Goal: Task Accomplishment & Management: Manage account settings

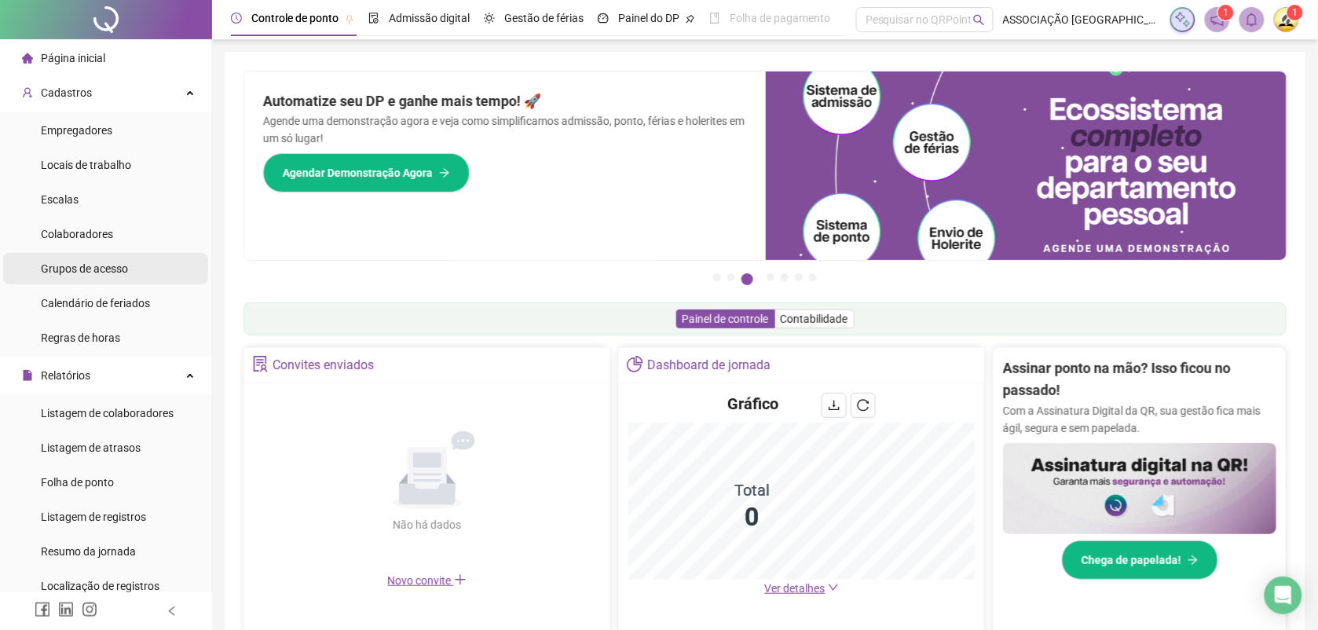
click at [104, 268] on span "Grupos de acesso" at bounding box center [84, 268] width 87 height 13
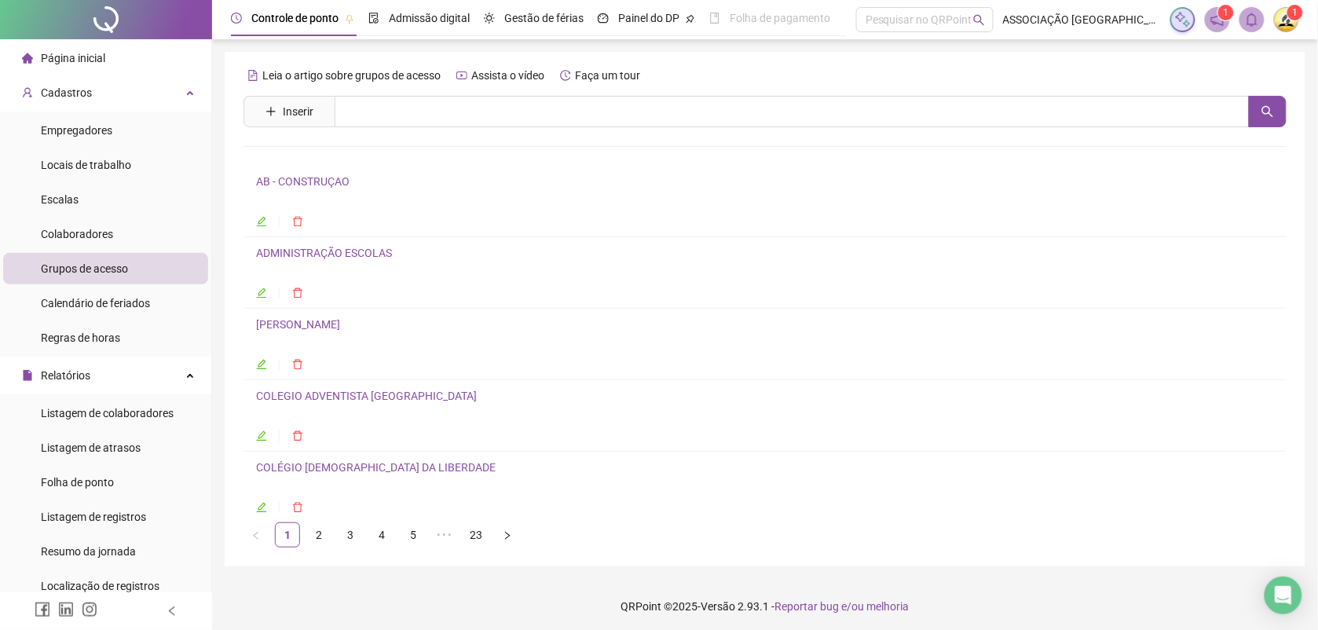
scroll to position [6, 0]
click at [385, 524] on link "4" at bounding box center [382, 531] width 24 height 24
click at [272, 327] on link "GERAL" at bounding box center [273, 324] width 35 height 13
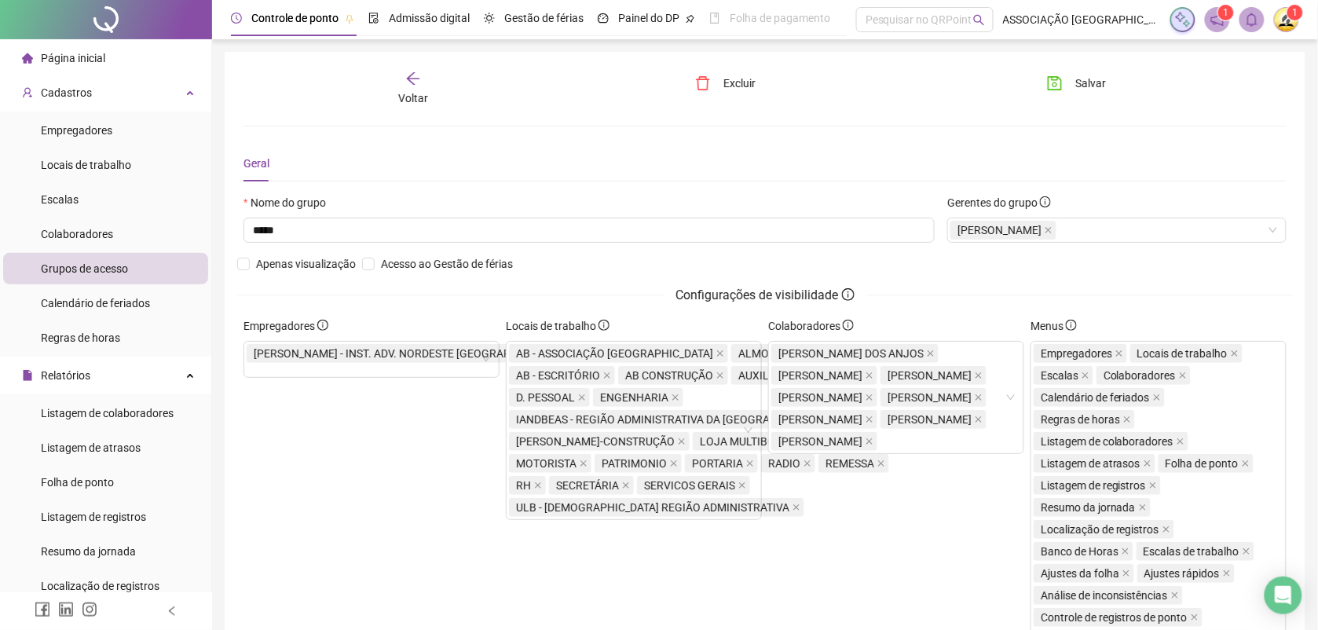
click at [890, 569] on div "Colaboradores [PERSON_NAME] DOS ANJOS [PERSON_NAME] [PERSON_NAME] [PERSON_NAME]" at bounding box center [896, 578] width 262 height 523
click at [743, 508] on div "AB - ASSOCIAÇÃO [GEOGRAPHIC_DATA] DA IASD ALMOXARIFADO AB - ESCRITÓRIO AB CONST…" at bounding box center [714, 430] width 410 height 176
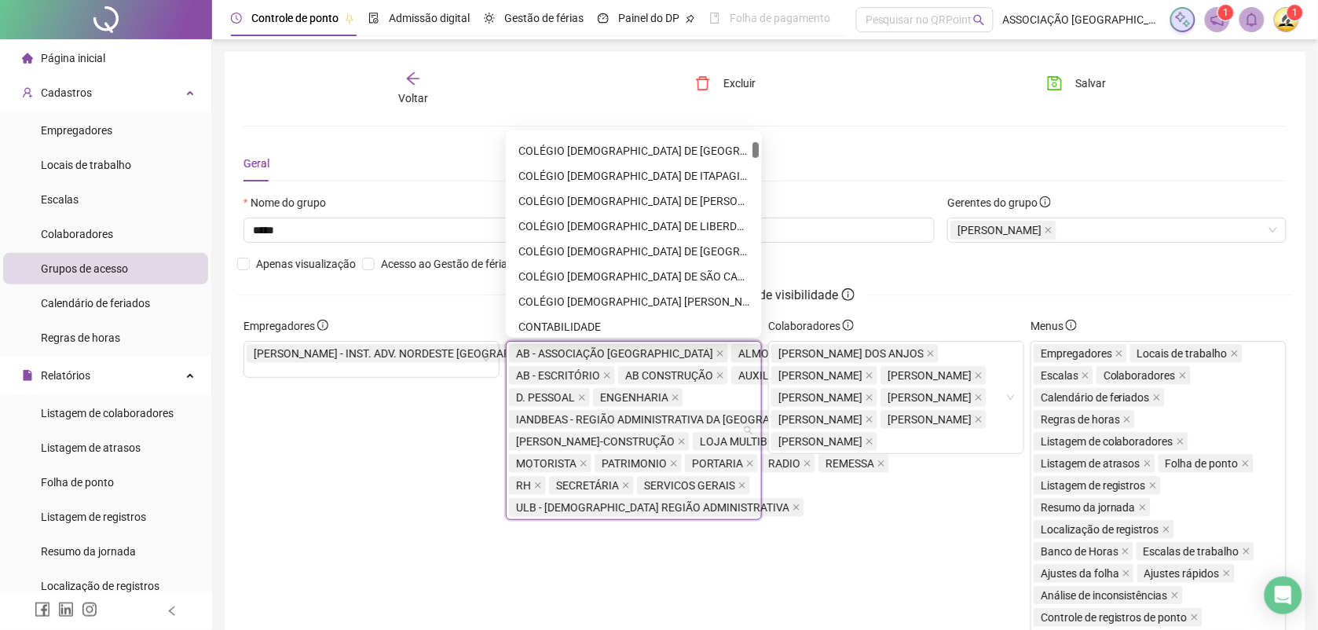
scroll to position [295, 0]
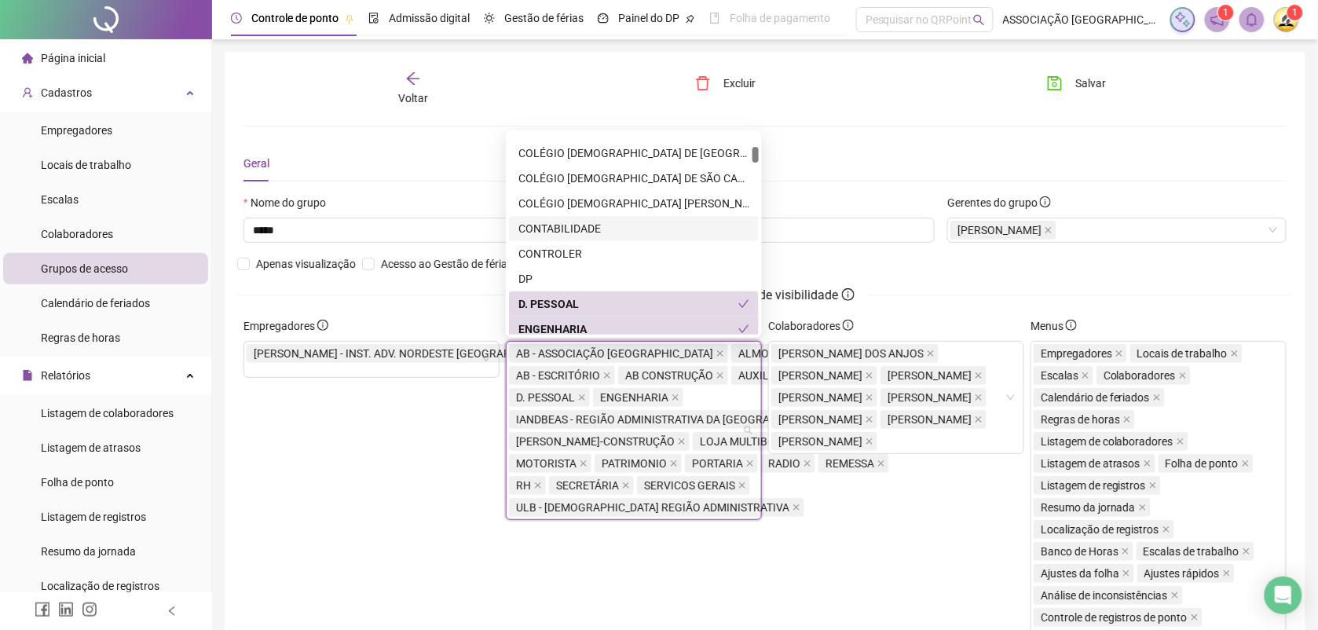
click at [581, 228] on div "CONTABILIDADE" at bounding box center [633, 228] width 231 height 17
click at [851, 598] on div "Colaboradores [PERSON_NAME] DOS ANJOS [PERSON_NAME] [PERSON_NAME] [PERSON_NAME]" at bounding box center [896, 578] width 262 height 523
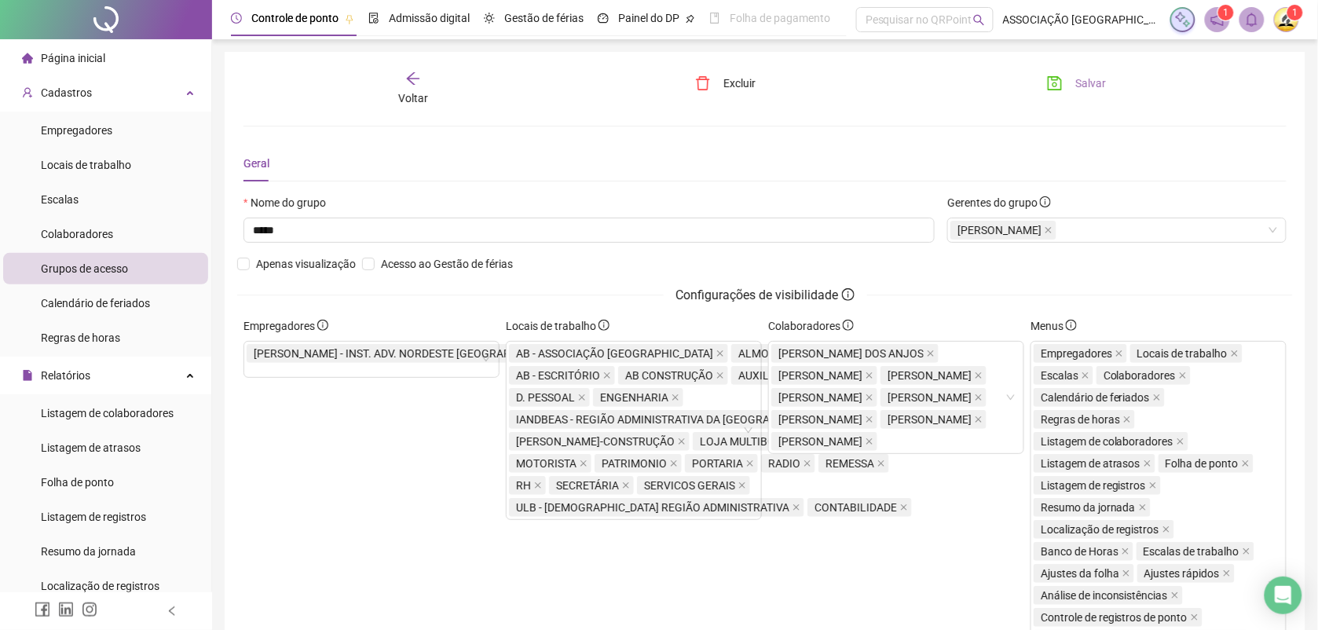
click at [1089, 84] on span "Salvar" at bounding box center [1090, 83] width 31 height 17
click at [1077, 76] on span "Salvar" at bounding box center [1090, 83] width 31 height 17
click at [87, 53] on span "Página inicial" at bounding box center [73, 58] width 64 height 13
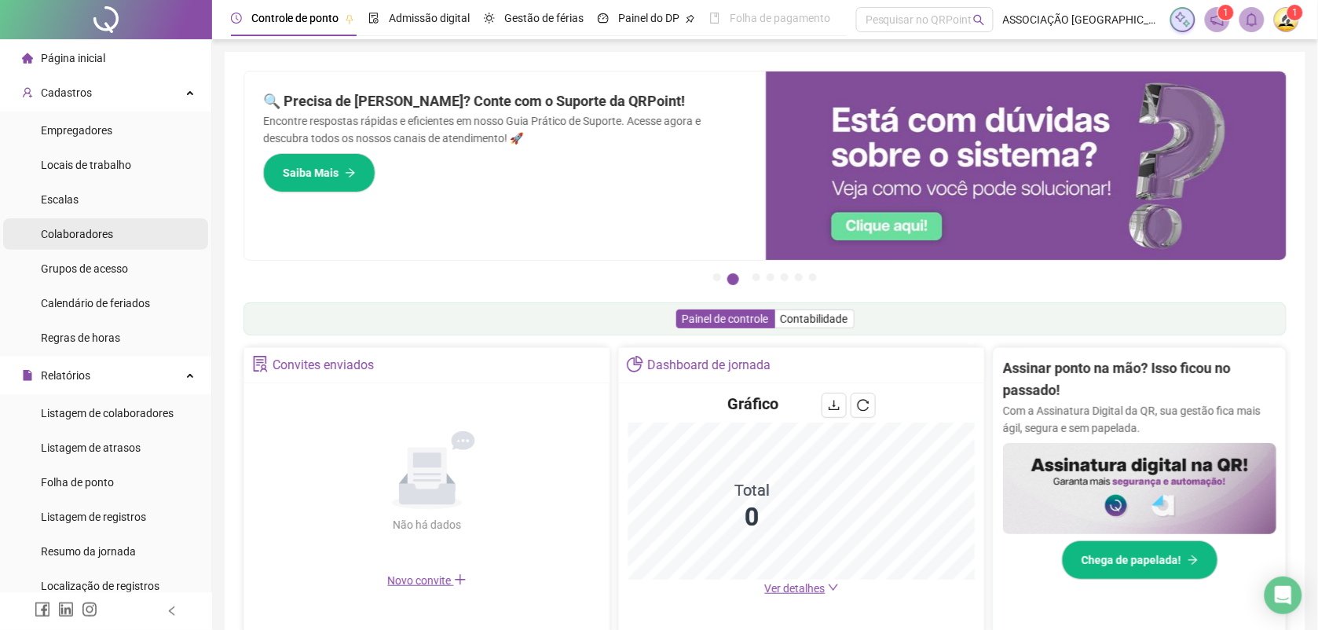
click at [89, 232] on span "Colaboradores" at bounding box center [77, 234] width 72 height 13
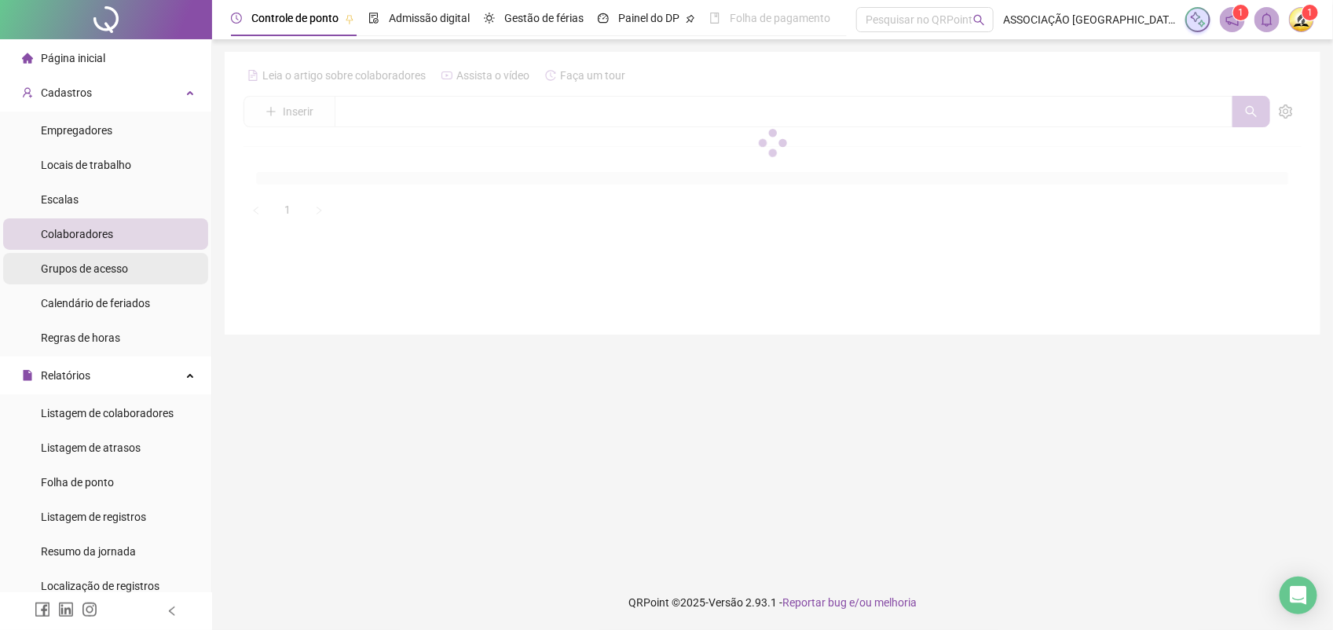
click at [87, 273] on span "Grupos de acesso" at bounding box center [84, 268] width 87 height 13
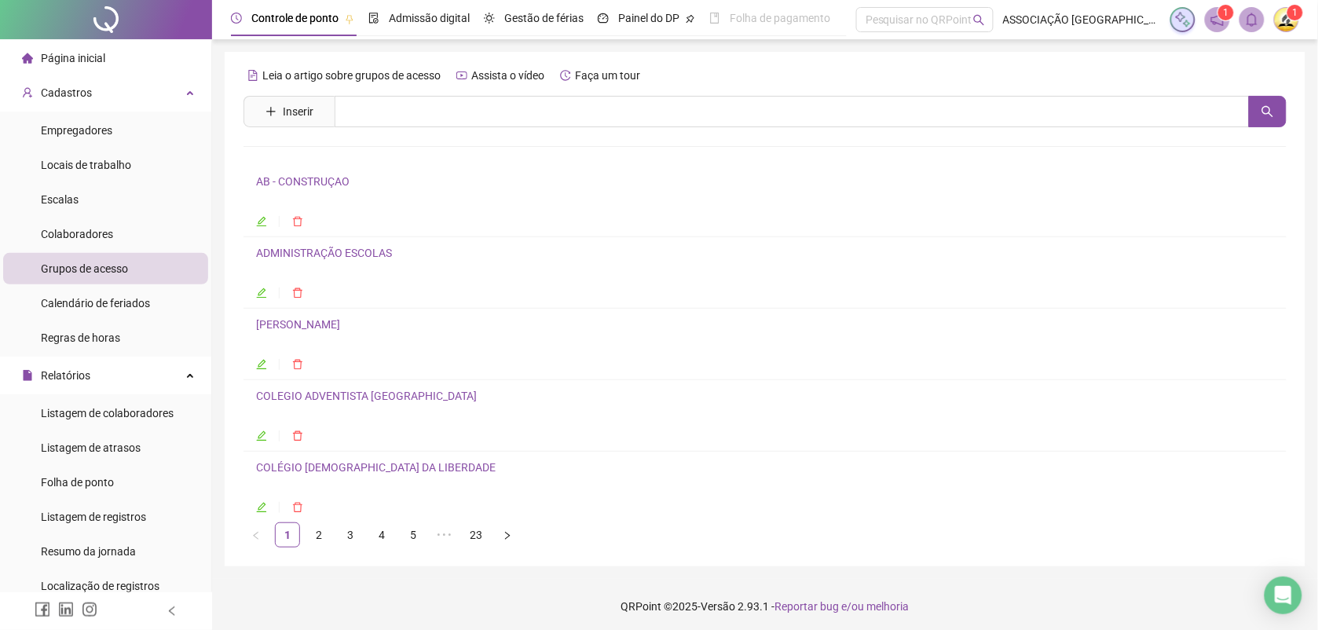
click at [316, 538] on link "2" at bounding box center [319, 535] width 24 height 24
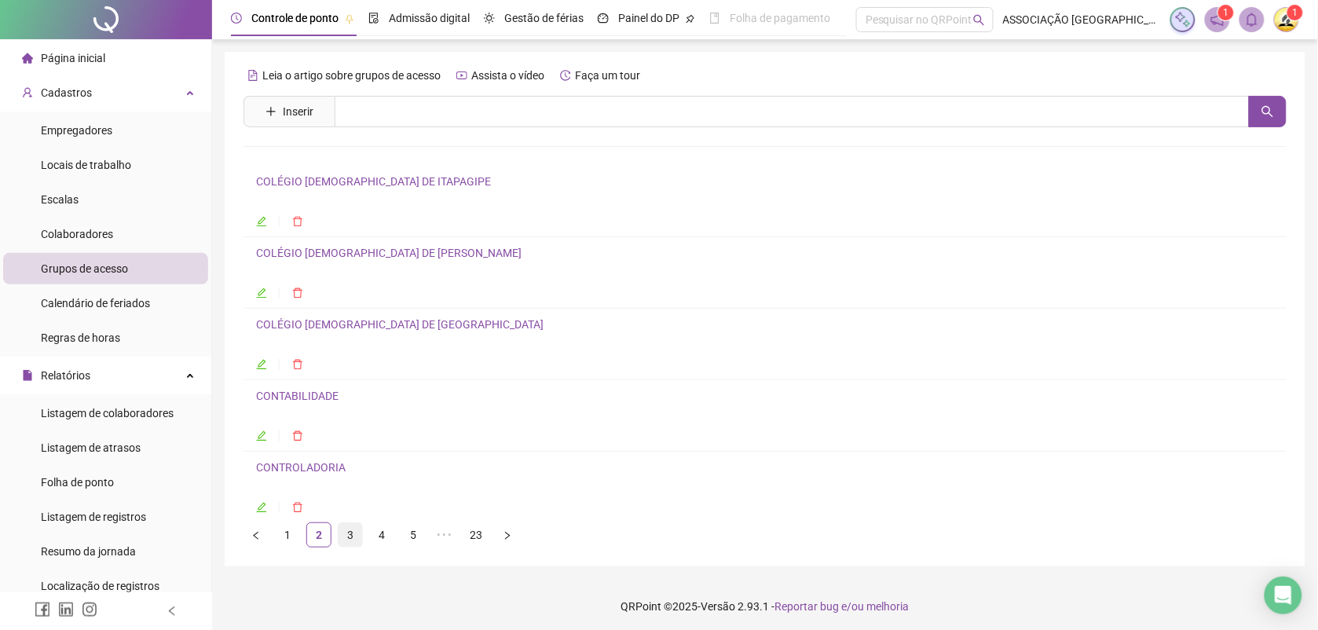
click at [352, 540] on link "3" at bounding box center [350, 535] width 24 height 24
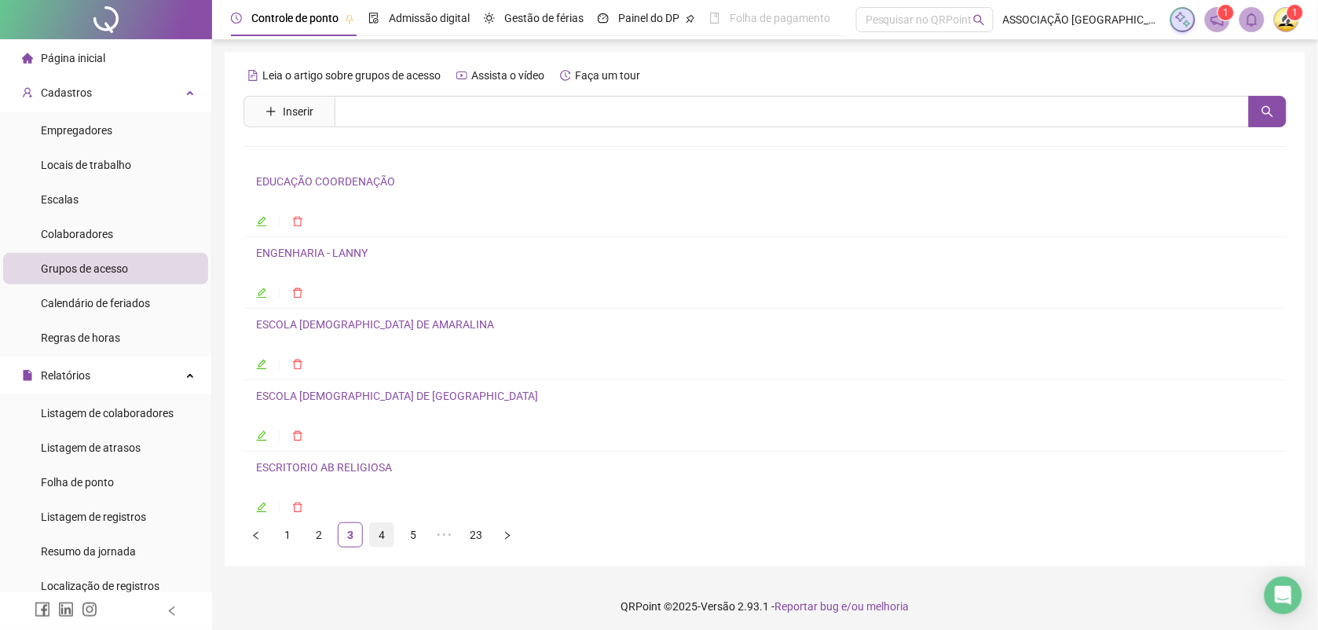
click at [382, 538] on link "4" at bounding box center [382, 535] width 24 height 24
click at [308, 178] on link "ESPAÇO CAS" at bounding box center [288, 181] width 64 height 13
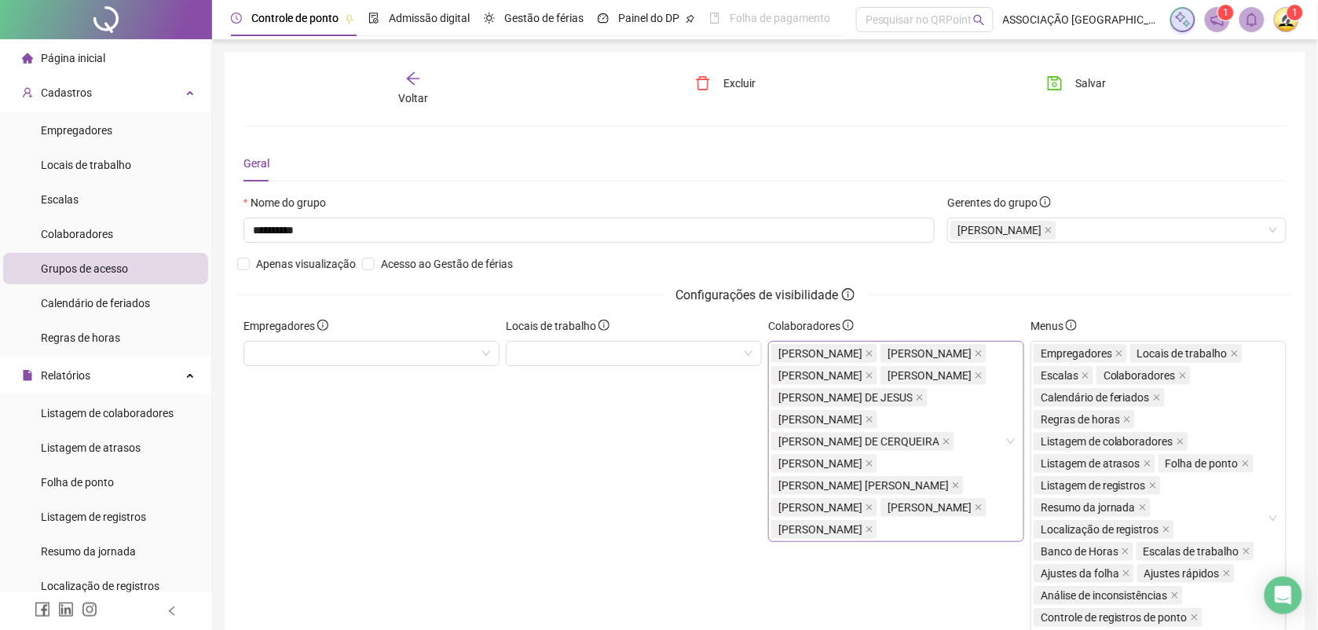
scroll to position [98, 0]
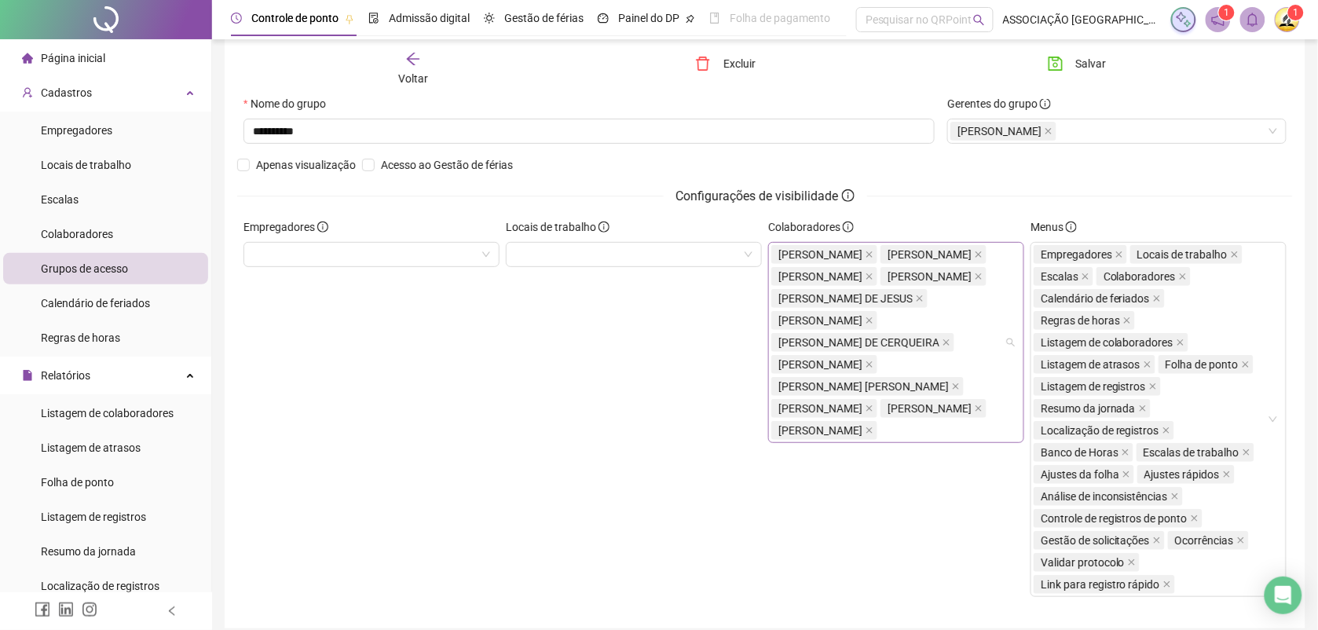
click at [944, 441] on div "[PERSON_NAME] [PERSON_NAME] DE [PERSON_NAME] DE CERQUEIRA [PERSON_NAME] BATALHA…" at bounding box center [887, 342] width 233 height 198
type input "*******"
click at [1081, 64] on span "Salvar" at bounding box center [1091, 63] width 31 height 17
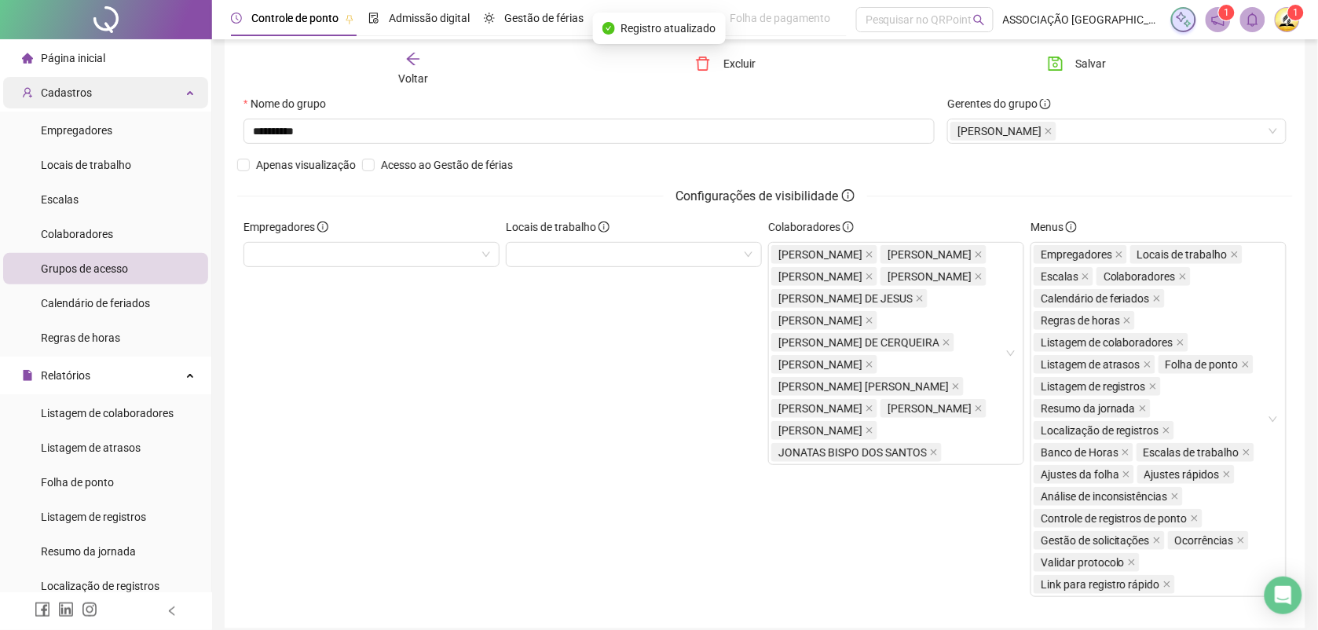
click at [84, 97] on span "Cadastros" at bounding box center [66, 92] width 51 height 13
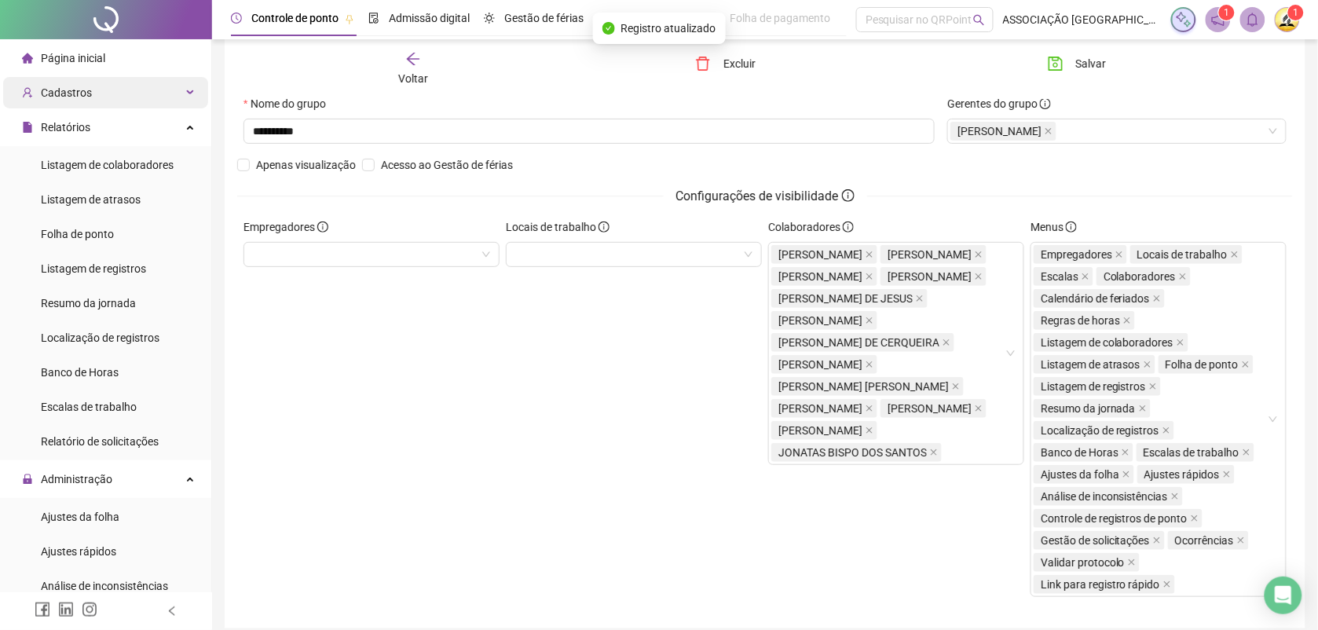
click at [84, 97] on span "Cadastros" at bounding box center [66, 92] width 51 height 13
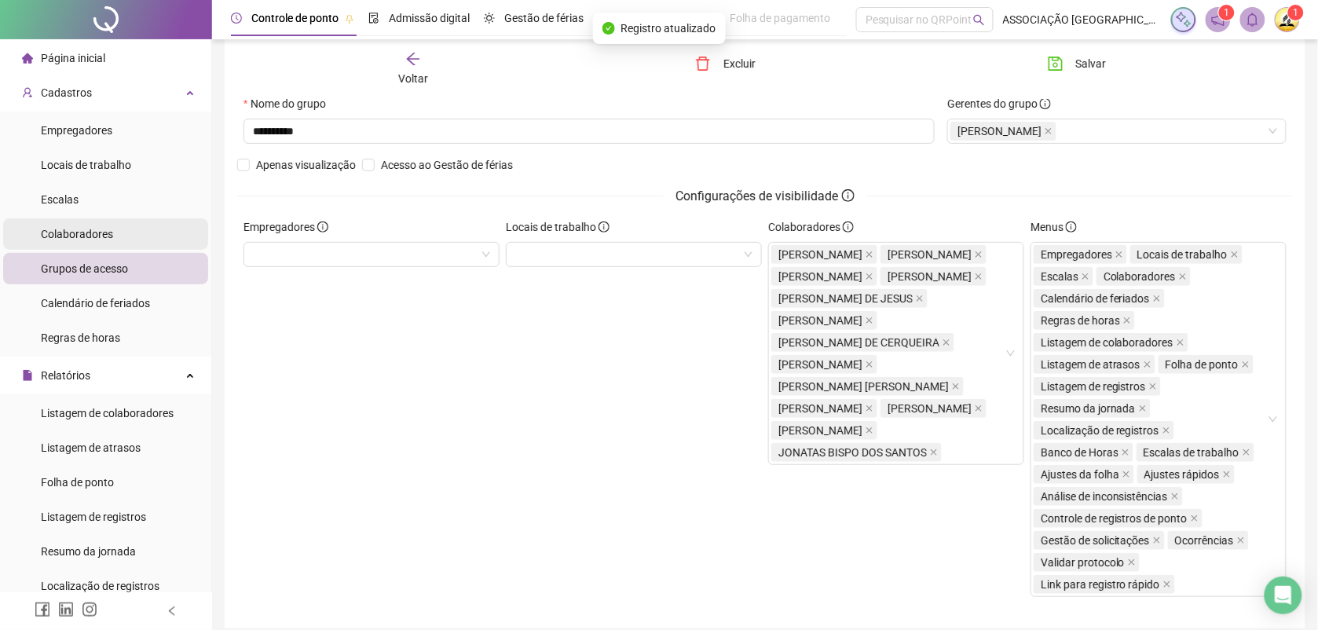
click at [108, 232] on span "Colaboradores" at bounding box center [77, 234] width 72 height 13
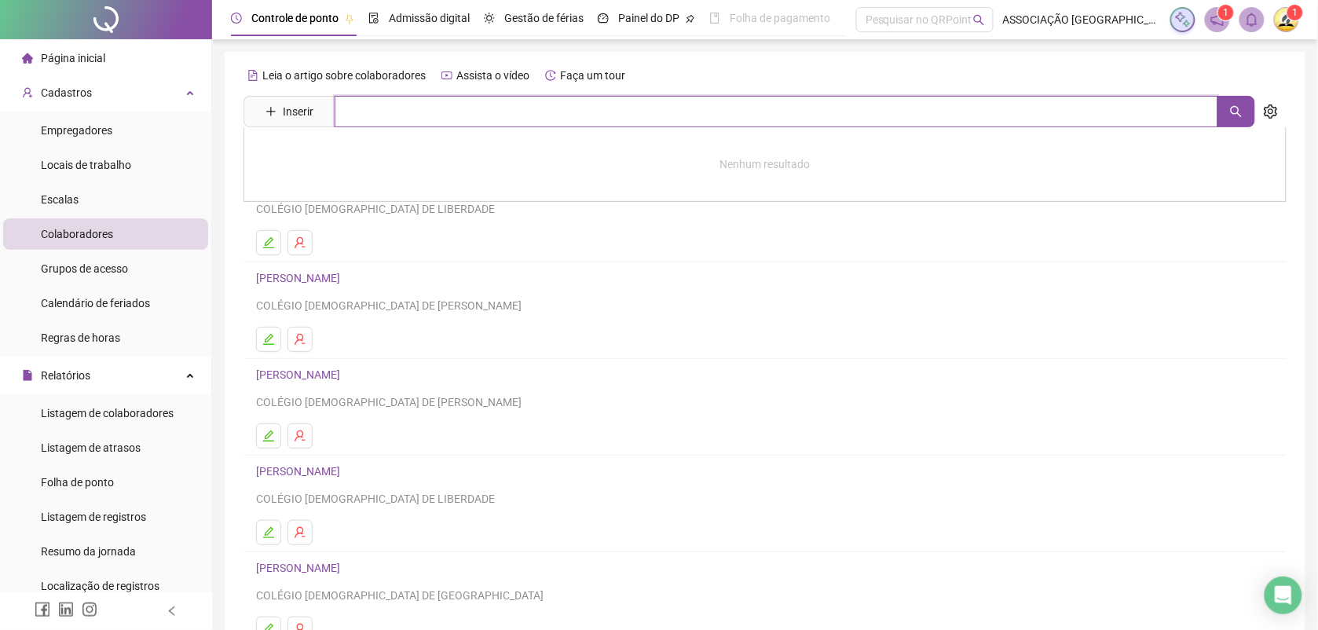
click at [421, 118] on input "text" at bounding box center [777, 111] width 884 height 31
type input "*******"
click at [371, 159] on link "JONATAS BISPO DOS SANTOS" at bounding box center [347, 158] width 148 height 13
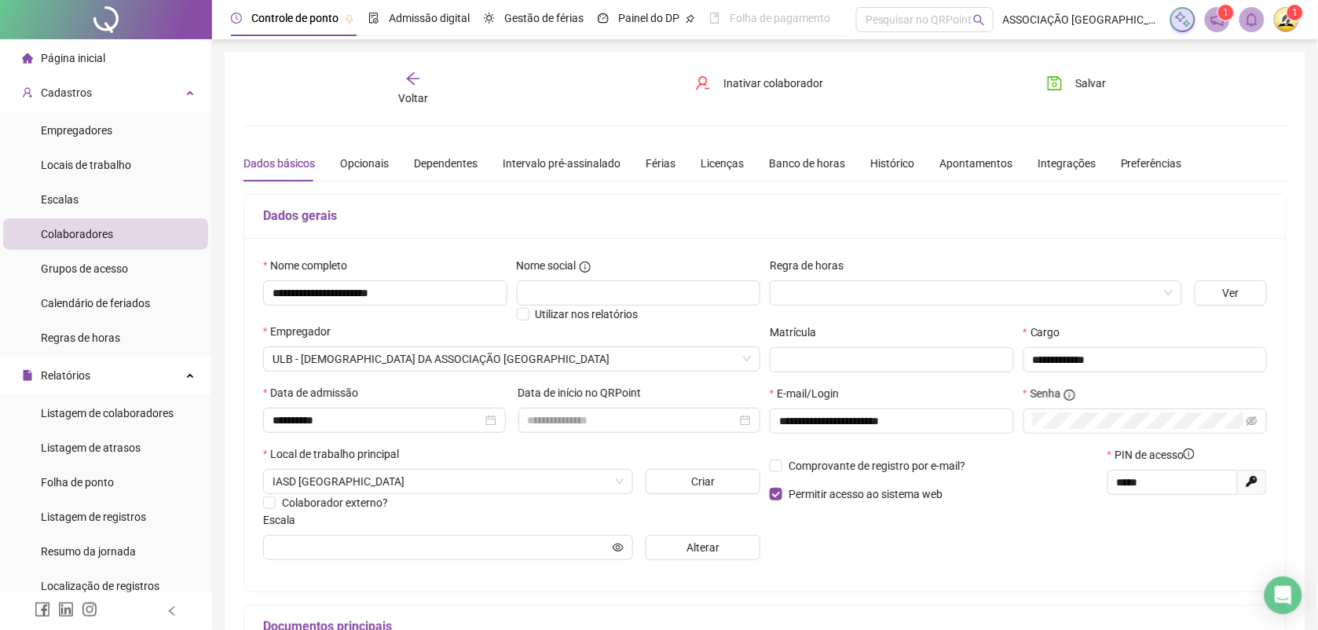
click at [409, 87] on div "Voltar" at bounding box center [412, 89] width 163 height 36
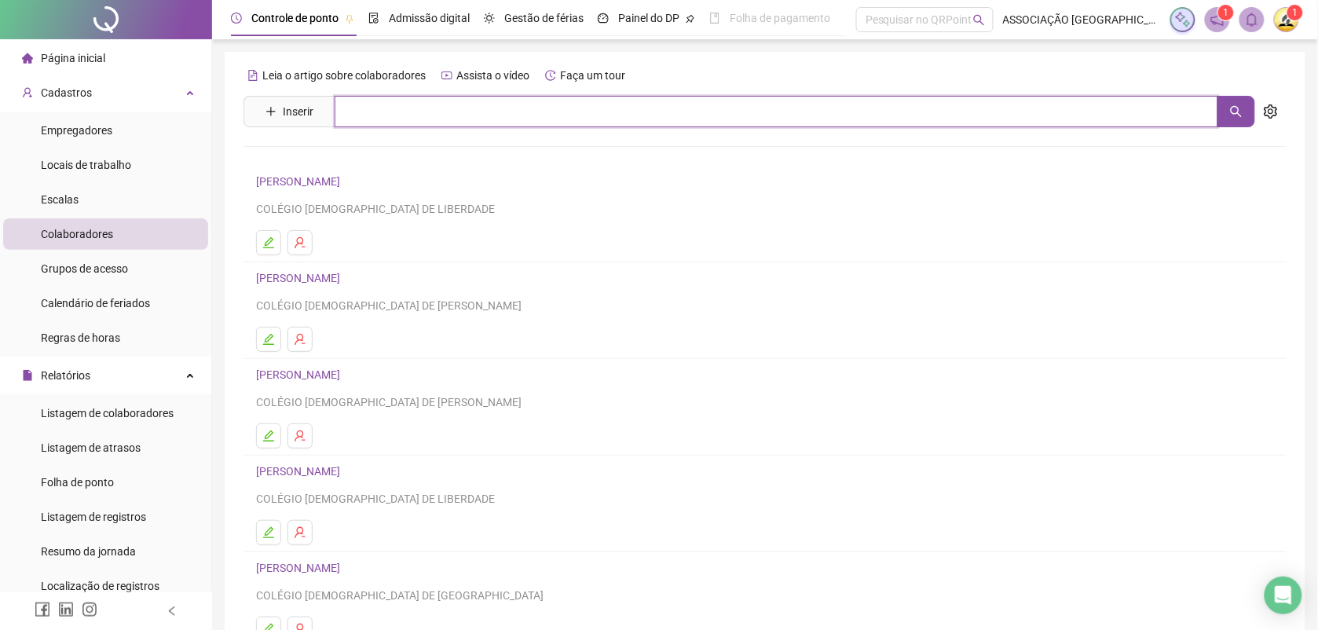
click at [407, 116] on input "text" at bounding box center [777, 111] width 884 height 31
type input "*******"
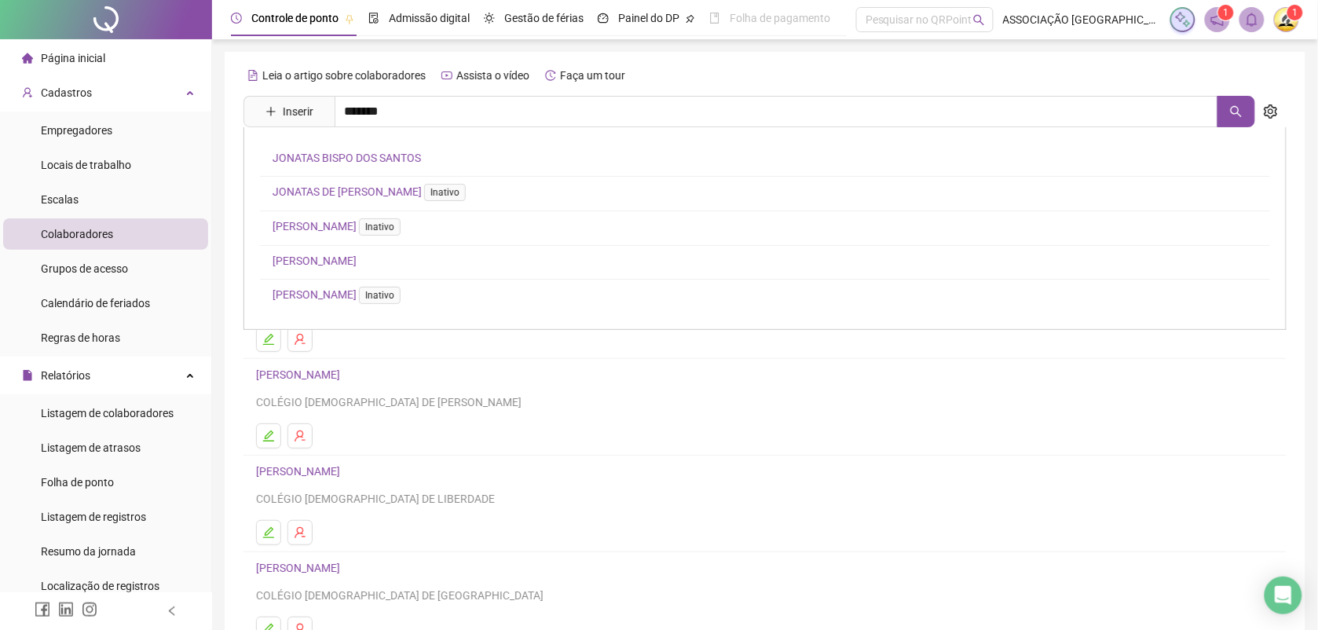
click at [357, 254] on link "[PERSON_NAME]" at bounding box center [315, 260] width 84 height 13
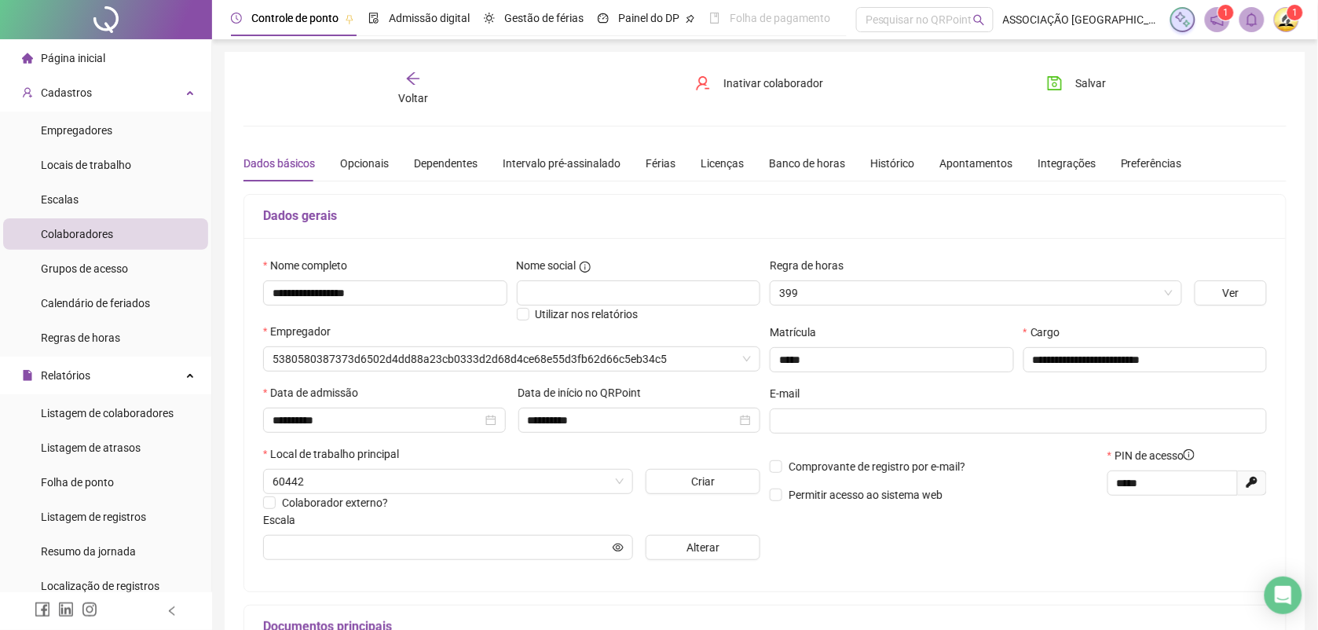
type input "**********"
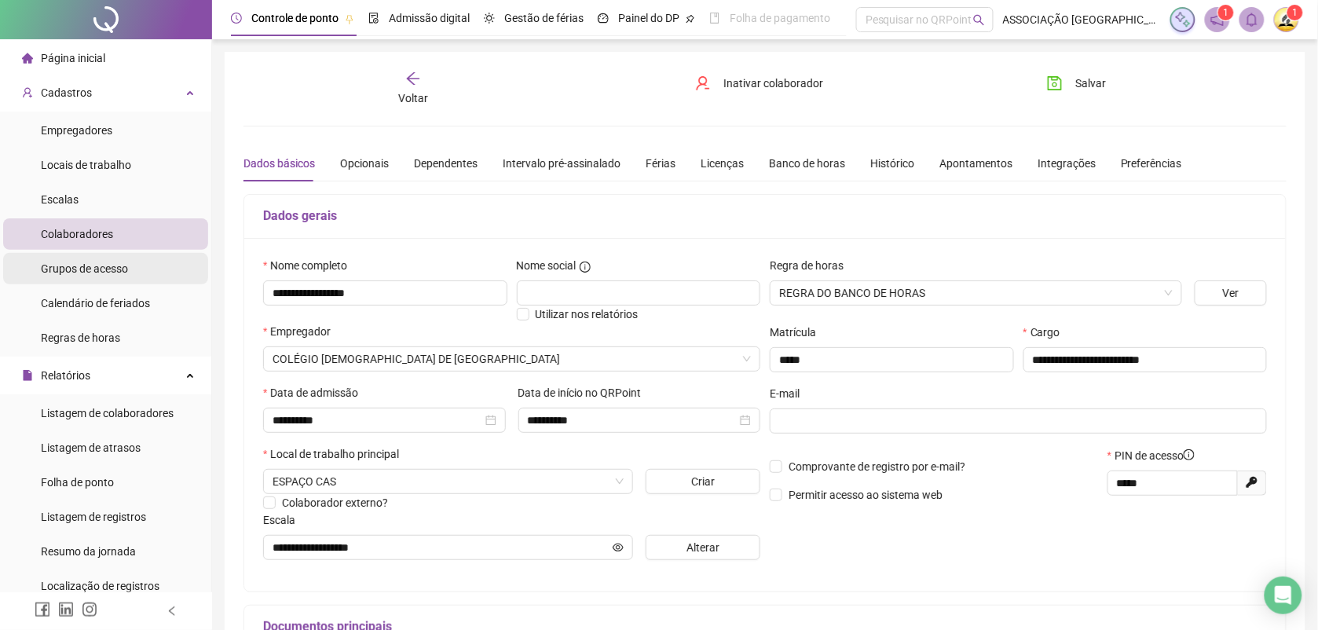
click at [100, 265] on span "Grupos de acesso" at bounding box center [84, 268] width 87 height 13
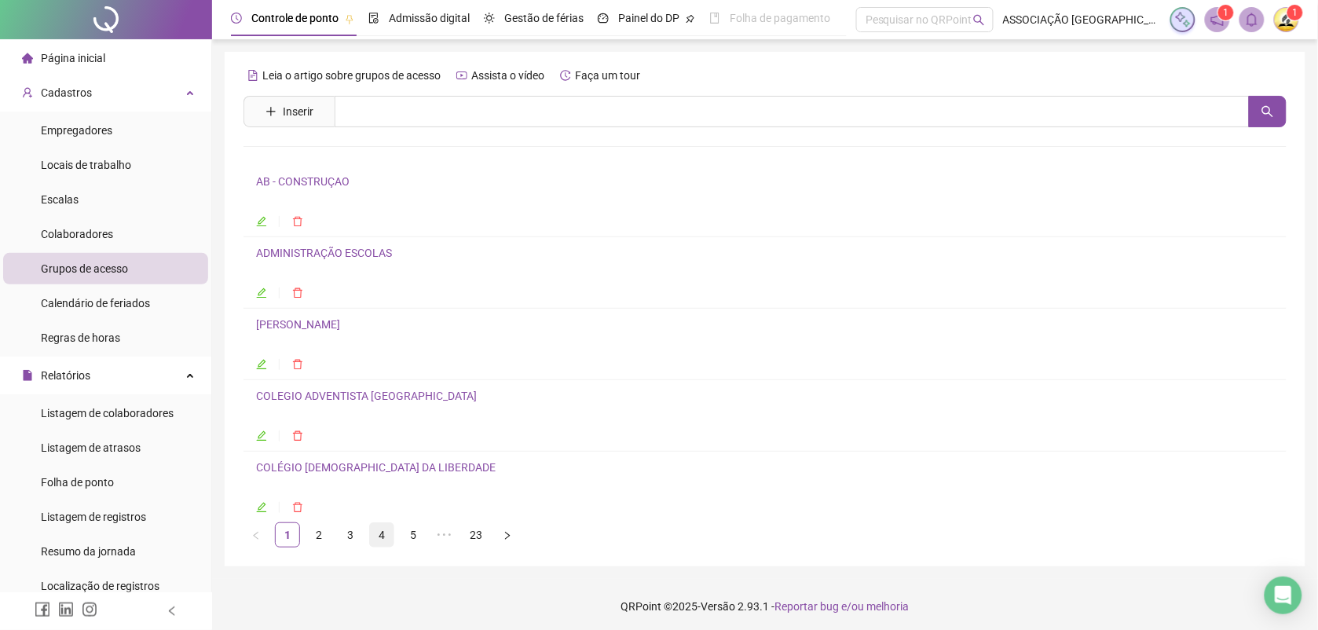
click at [382, 532] on link "4" at bounding box center [382, 535] width 24 height 24
click at [303, 185] on link "ESPAÇO CAS" at bounding box center [288, 181] width 64 height 13
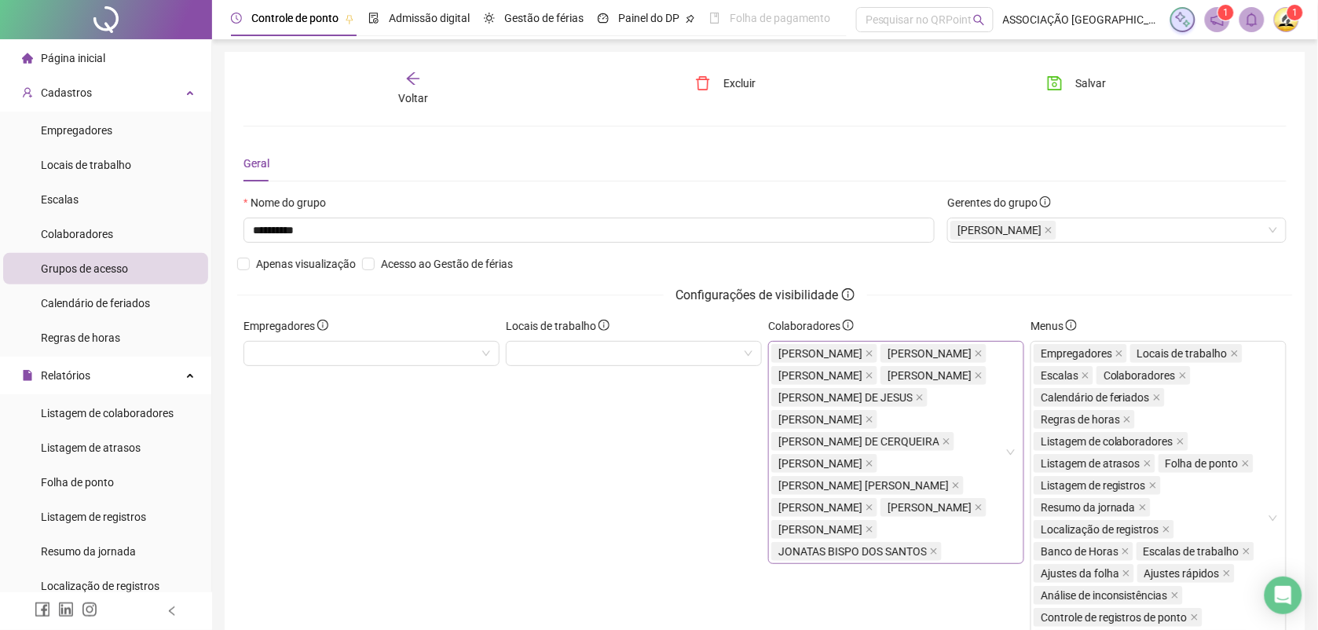
scroll to position [165, 0]
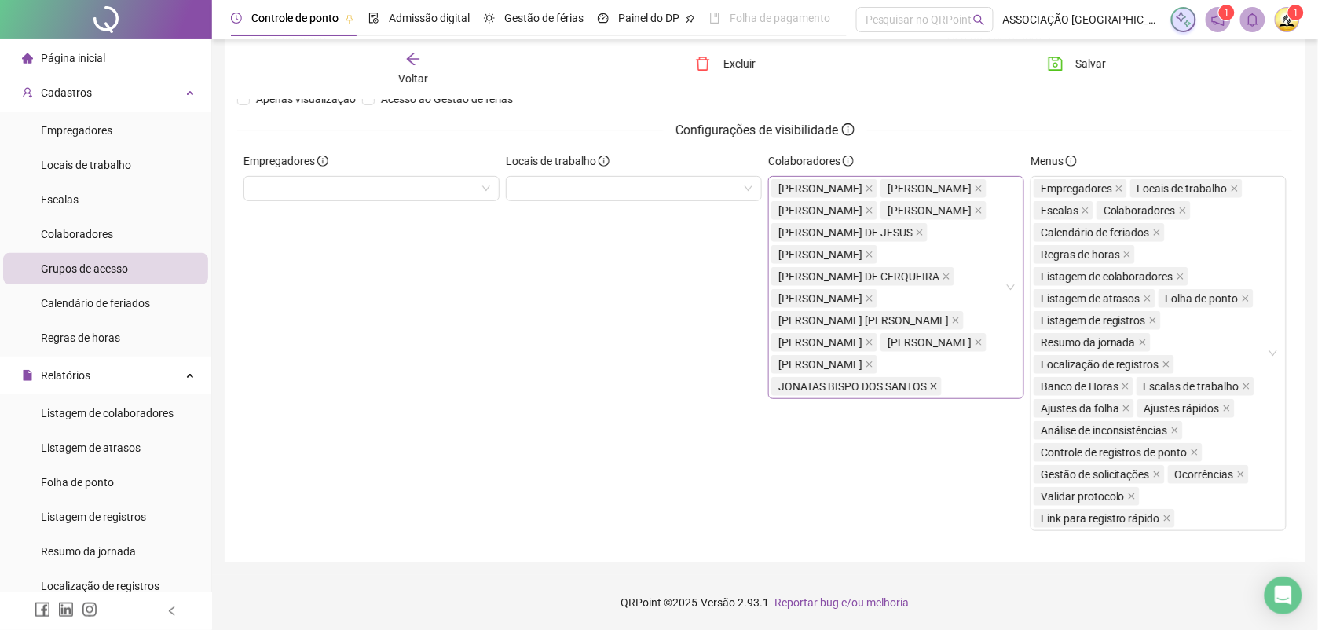
click at [932, 390] on icon "close" at bounding box center [934, 387] width 6 height 6
click at [933, 434] on body "**********" at bounding box center [659, 150] width 1318 height 630
click at [936, 434] on body "**********" at bounding box center [659, 151] width 1318 height 630
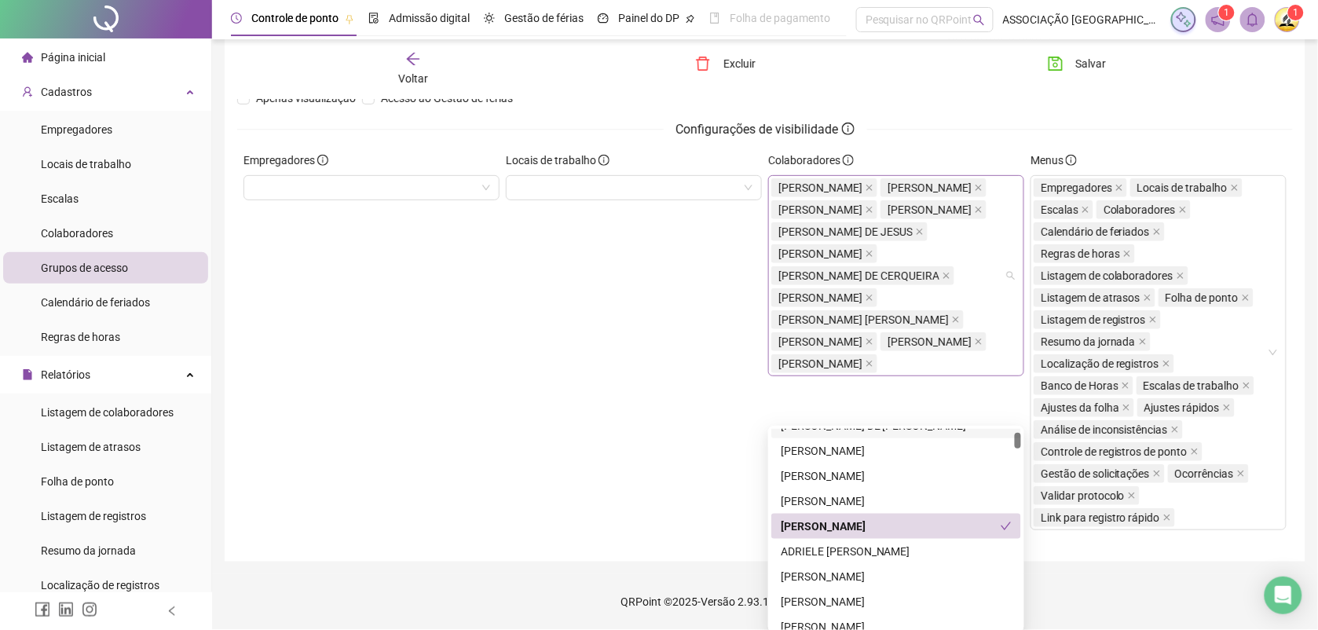
click at [968, 375] on div "[PERSON_NAME] [PERSON_NAME] DE [PERSON_NAME] DE CERQUEIRA [PERSON_NAME] BATALHA…" at bounding box center [887, 276] width 233 height 198
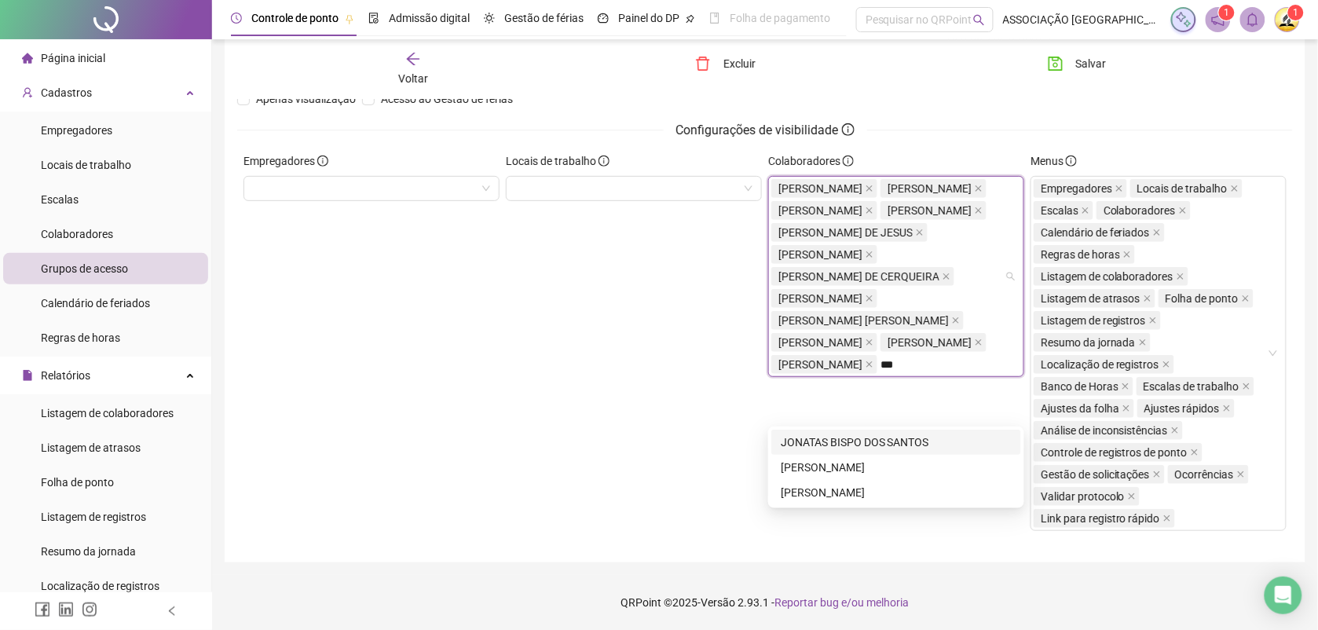
scroll to position [0, 0]
type input "******"
click at [880, 489] on div "[PERSON_NAME]" at bounding box center [896, 488] width 231 height 17
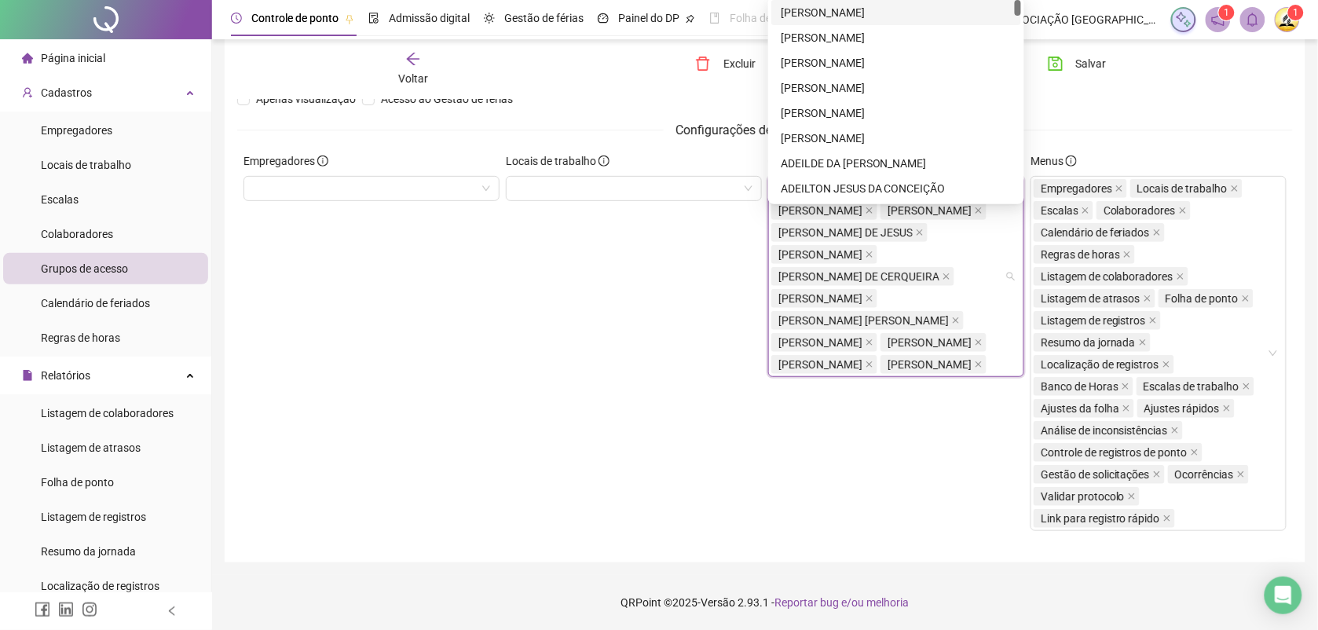
click at [627, 446] on div "Locais de trabalho" at bounding box center [634, 347] width 262 height 391
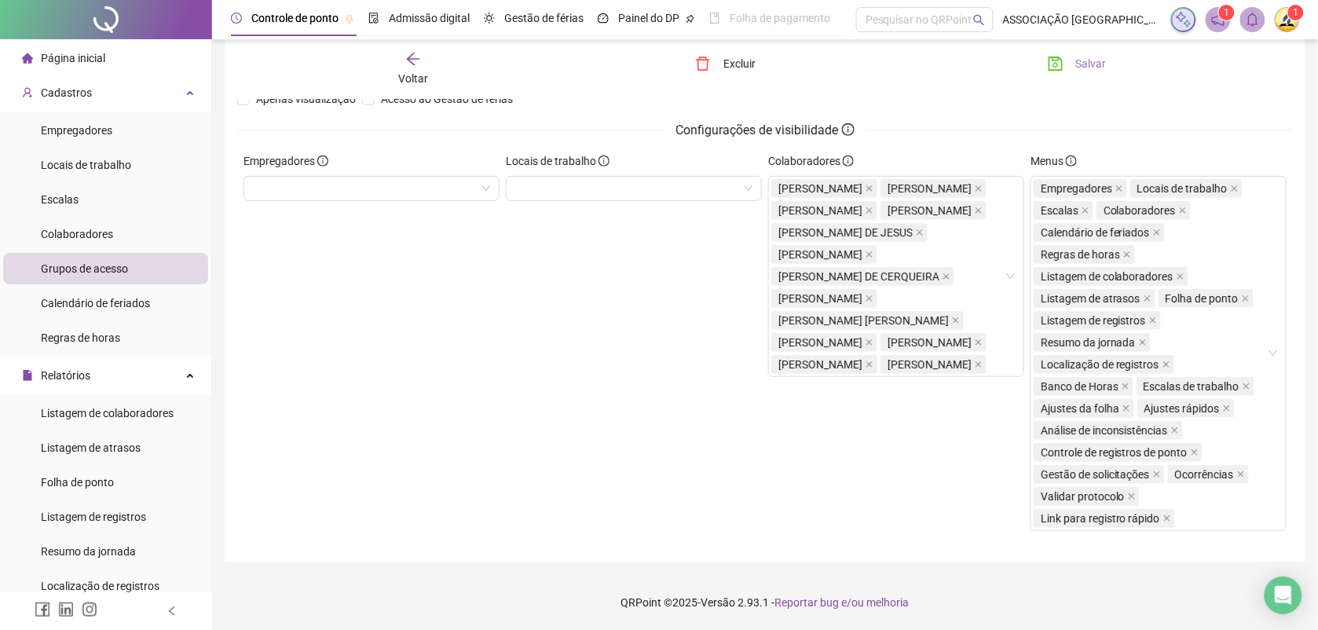
click at [1096, 60] on span "Salvar" at bounding box center [1091, 63] width 31 height 17
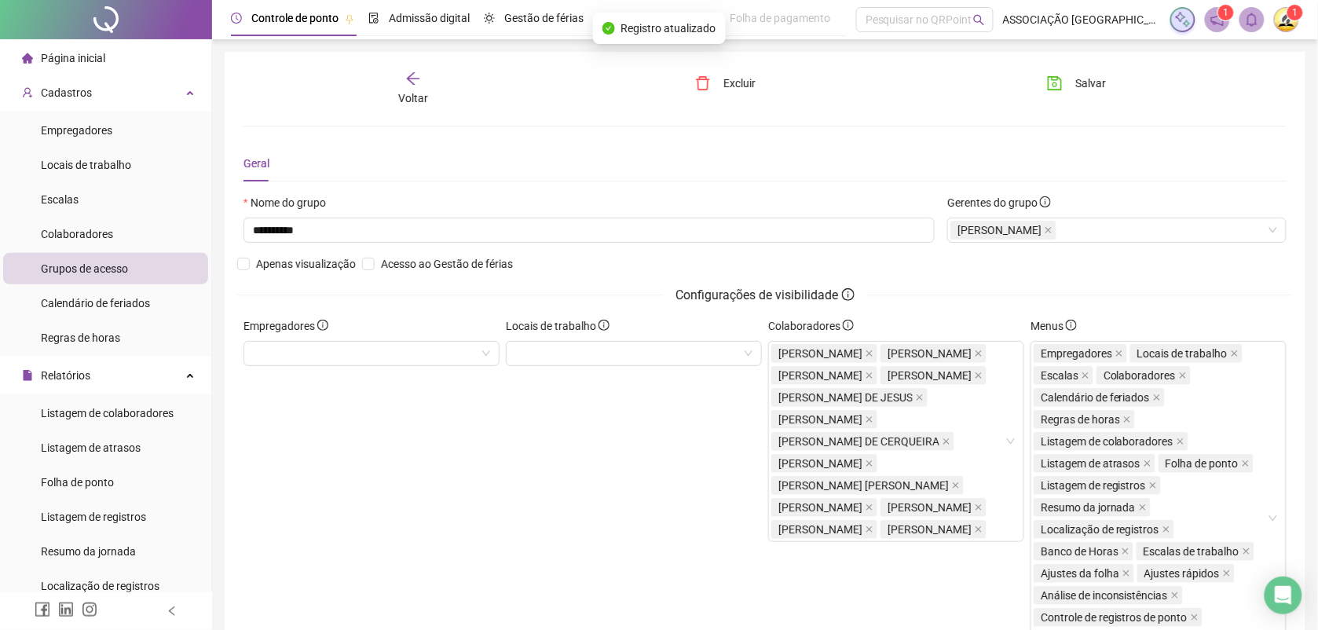
click at [56, 57] on span "Página inicial" at bounding box center [73, 58] width 64 height 13
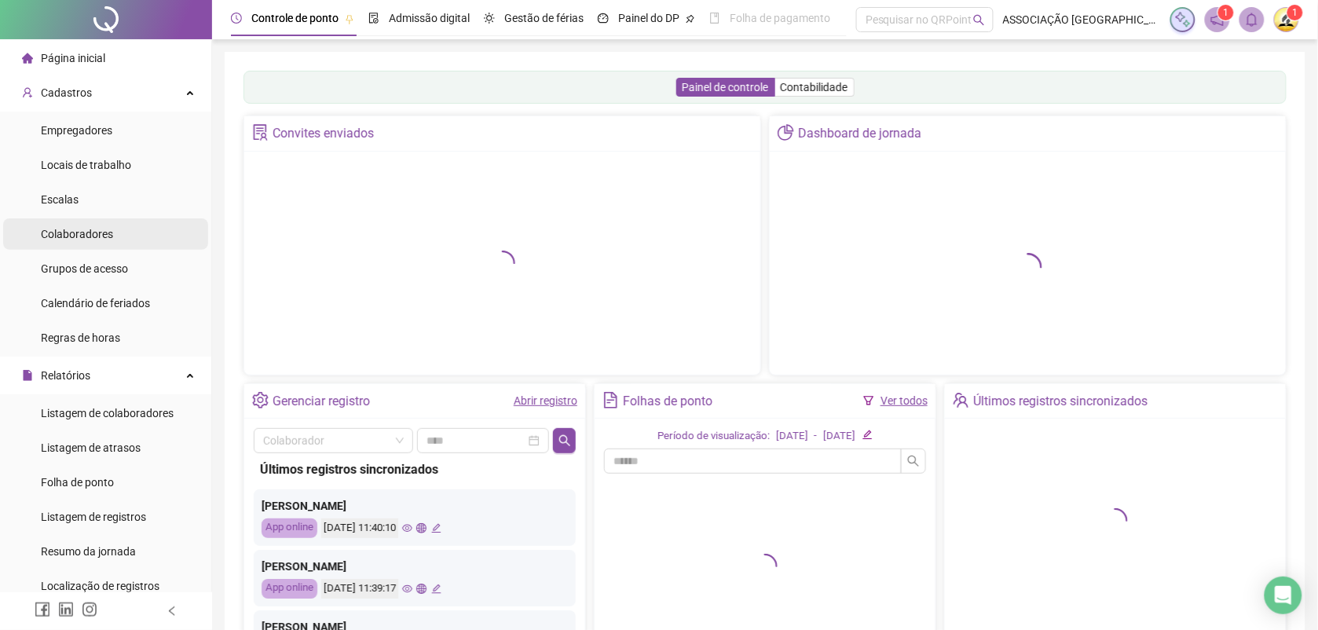
click at [91, 232] on span "Colaboradores" at bounding box center [77, 234] width 72 height 13
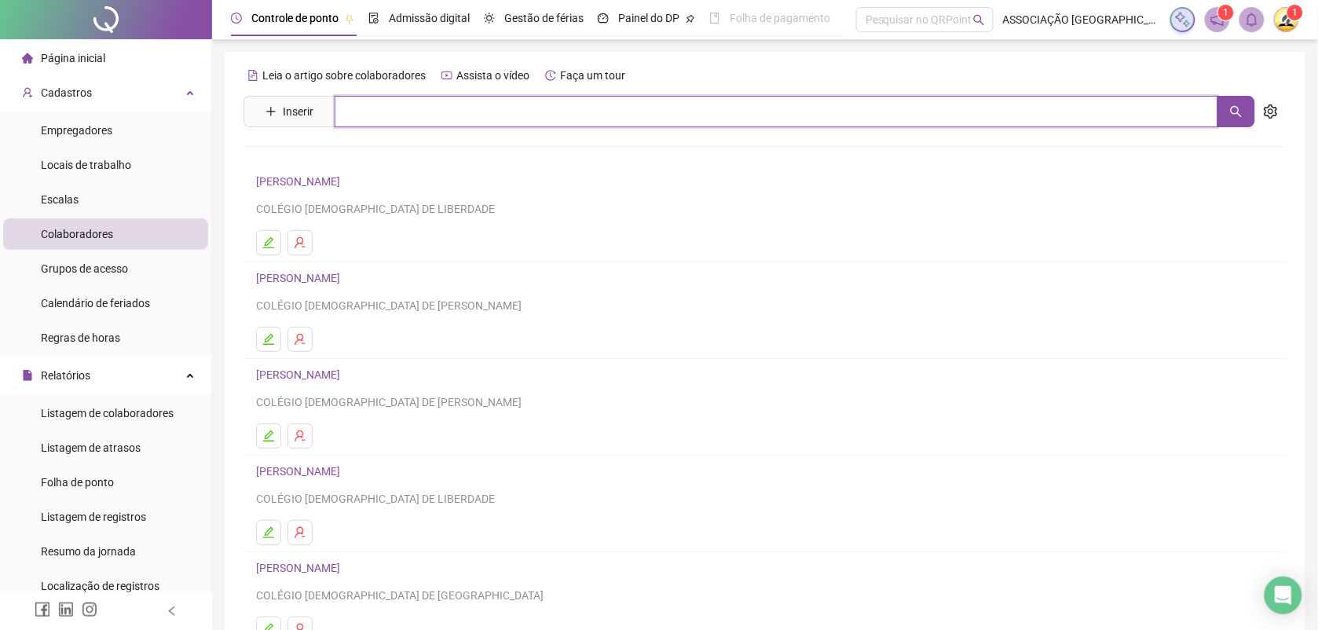
click at [390, 115] on input "text" at bounding box center [777, 111] width 884 height 31
type input "**********"
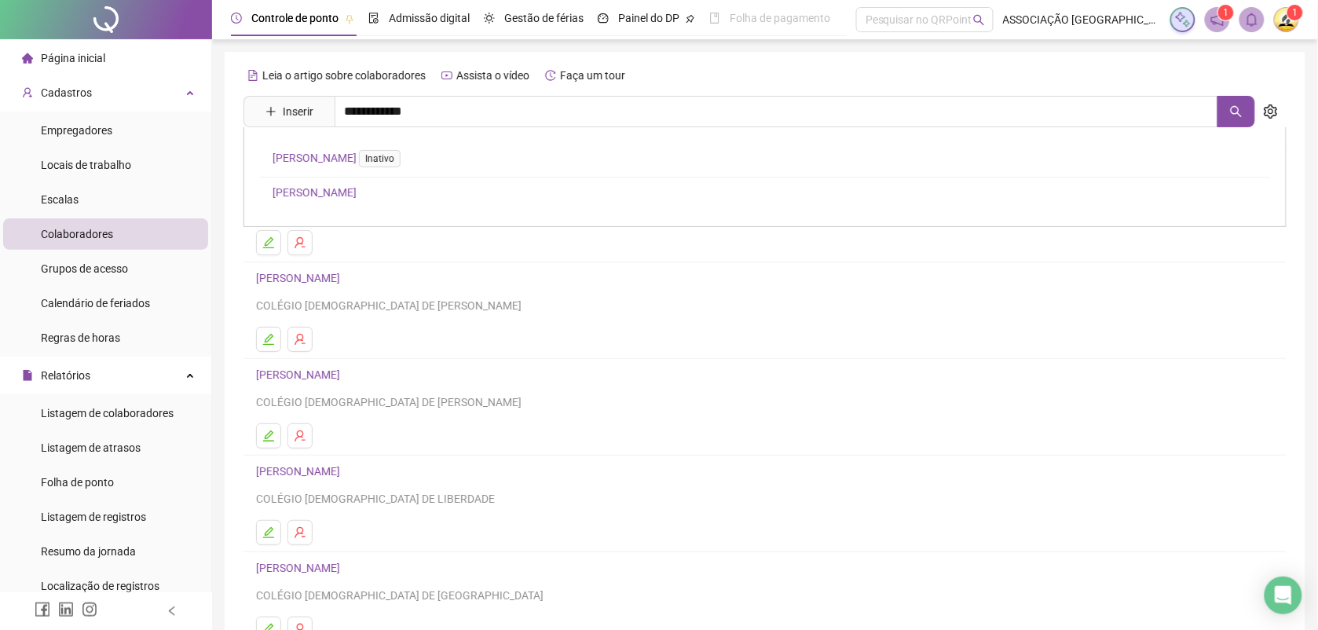
click at [357, 188] on link "[PERSON_NAME]" at bounding box center [315, 192] width 84 height 13
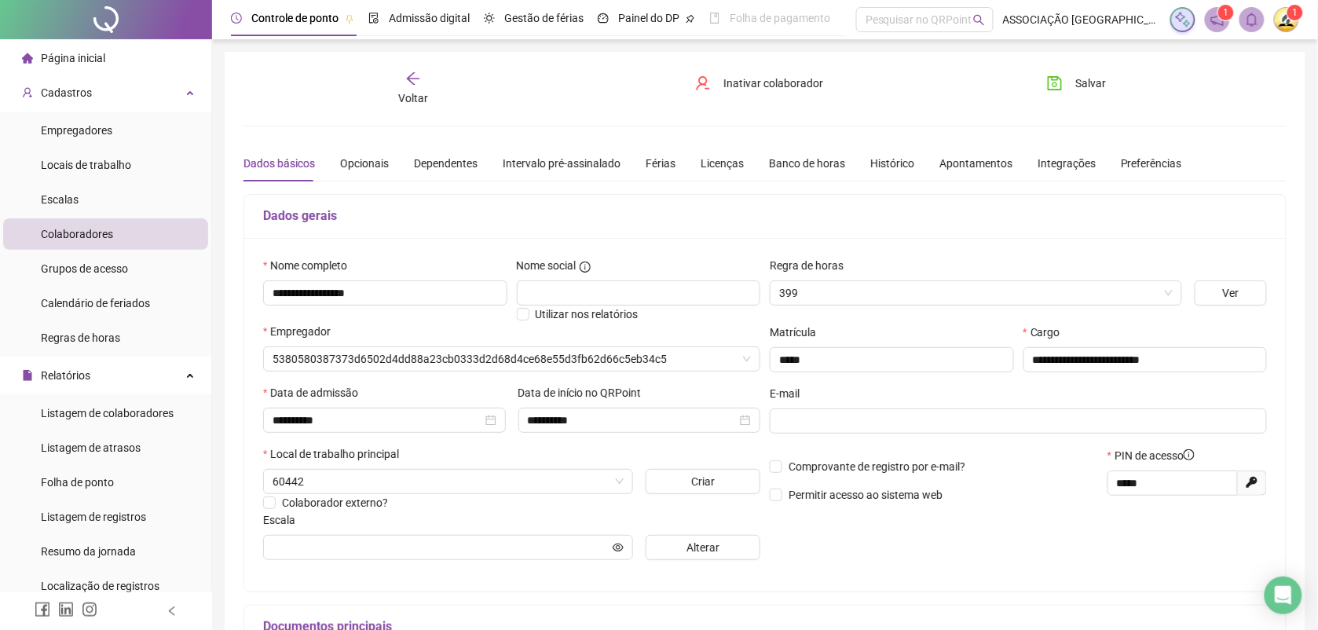
type input "**********"
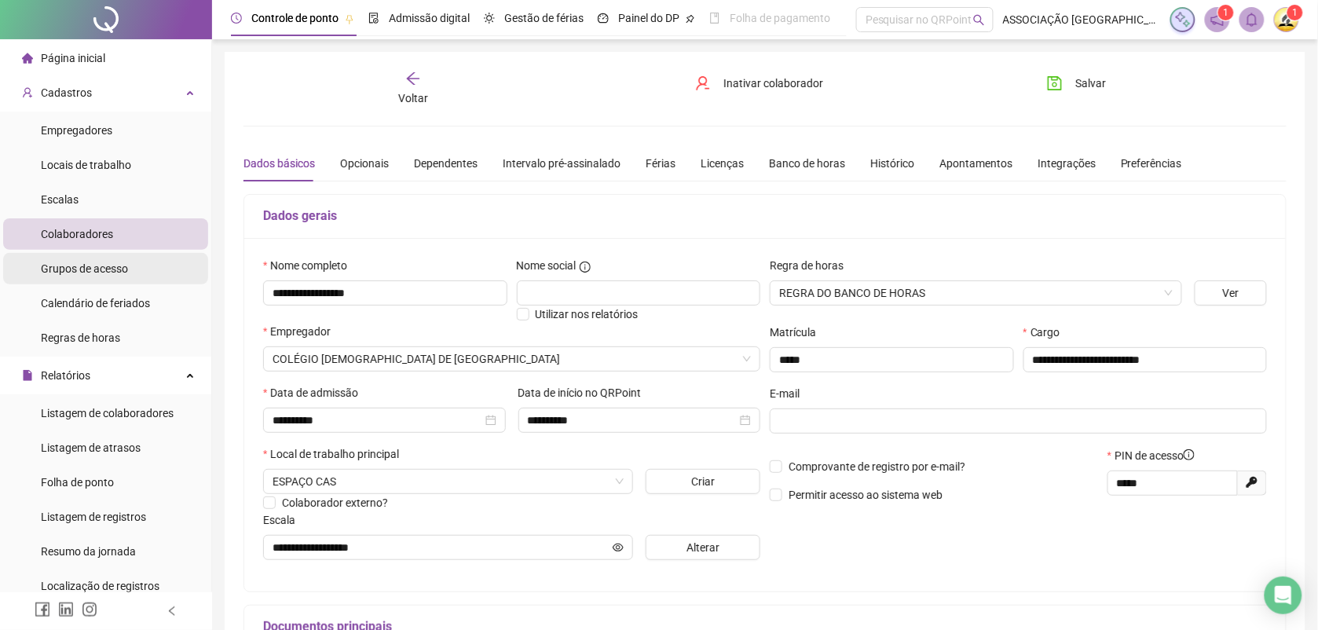
drag, startPoint x: 108, startPoint y: 257, endPoint x: 119, endPoint y: 255, distance: 11.1
click at [108, 257] on div "Grupos de acesso" at bounding box center [84, 268] width 87 height 31
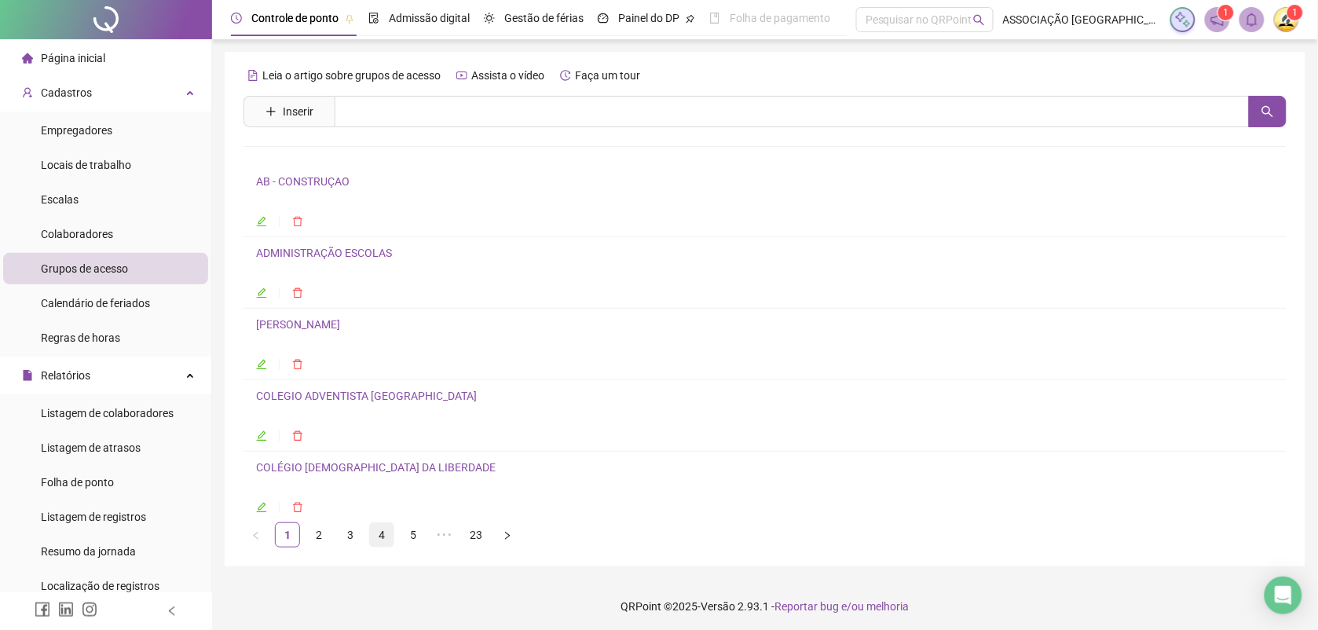
click at [387, 535] on link "4" at bounding box center [382, 535] width 24 height 24
click at [279, 323] on link "GERAL" at bounding box center [273, 324] width 35 height 13
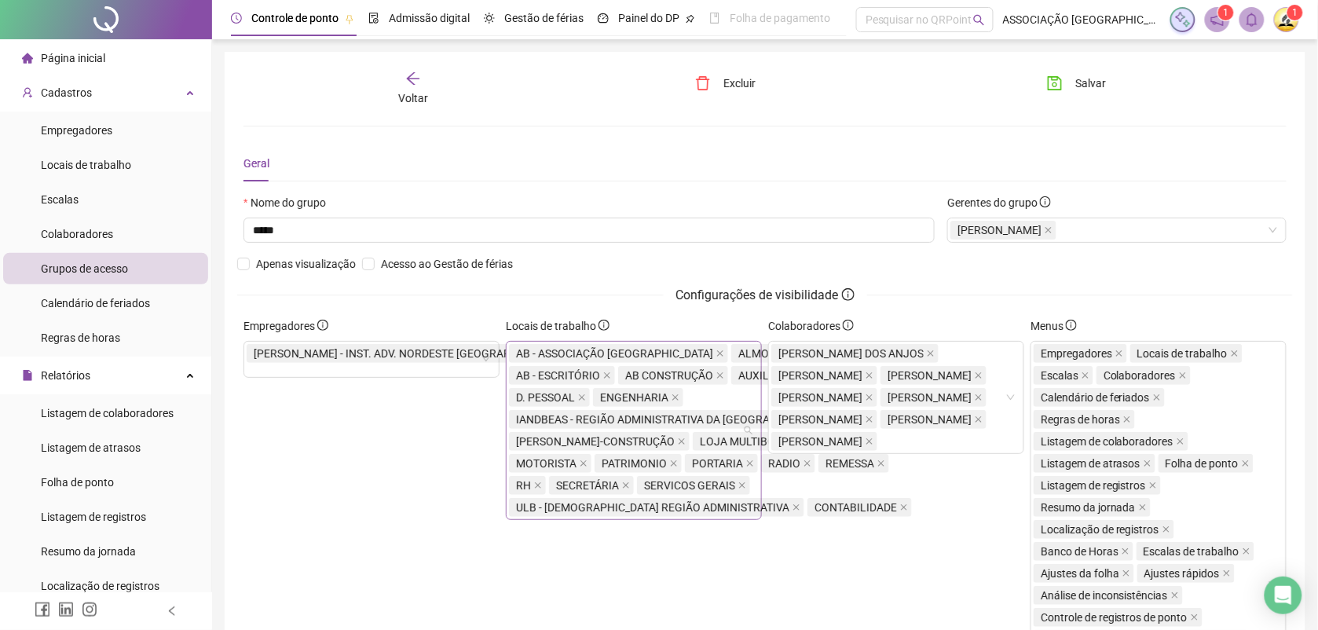
click at [555, 518] on div "AB - ASSOCIAÇÃO [GEOGRAPHIC_DATA] DA IASD ALMOXARIFADO AB - ESCRITÓRIO AB CONST…" at bounding box center [714, 430] width 410 height 176
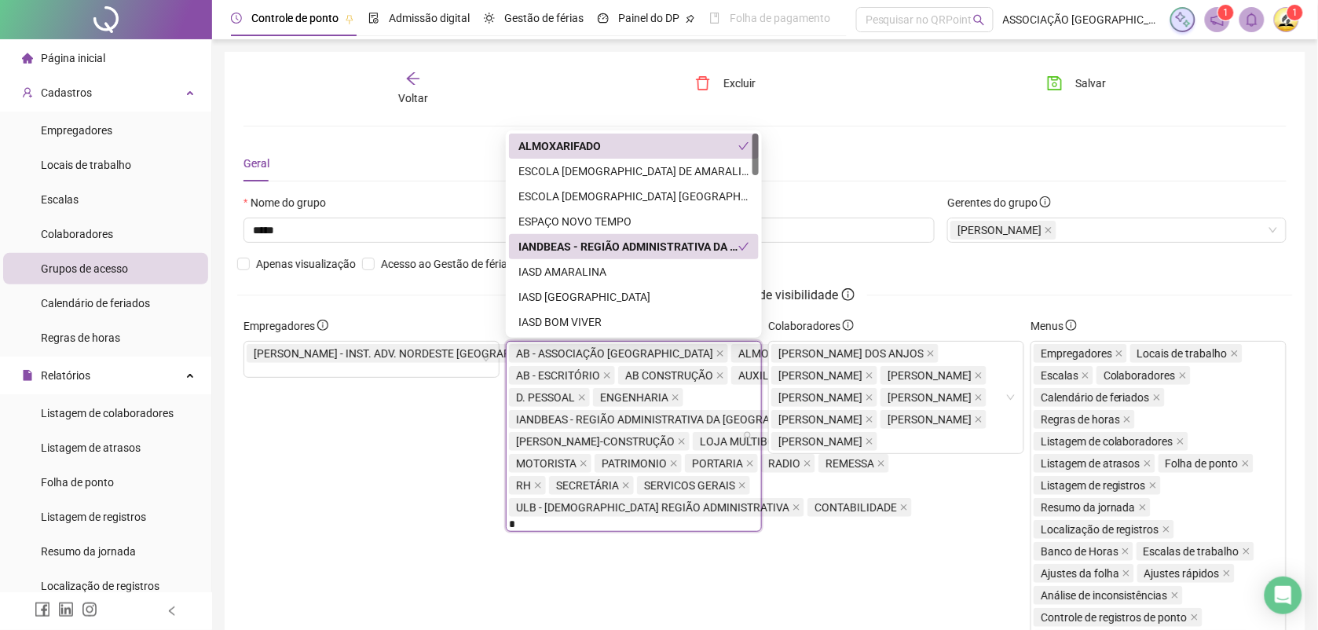
type input "**"
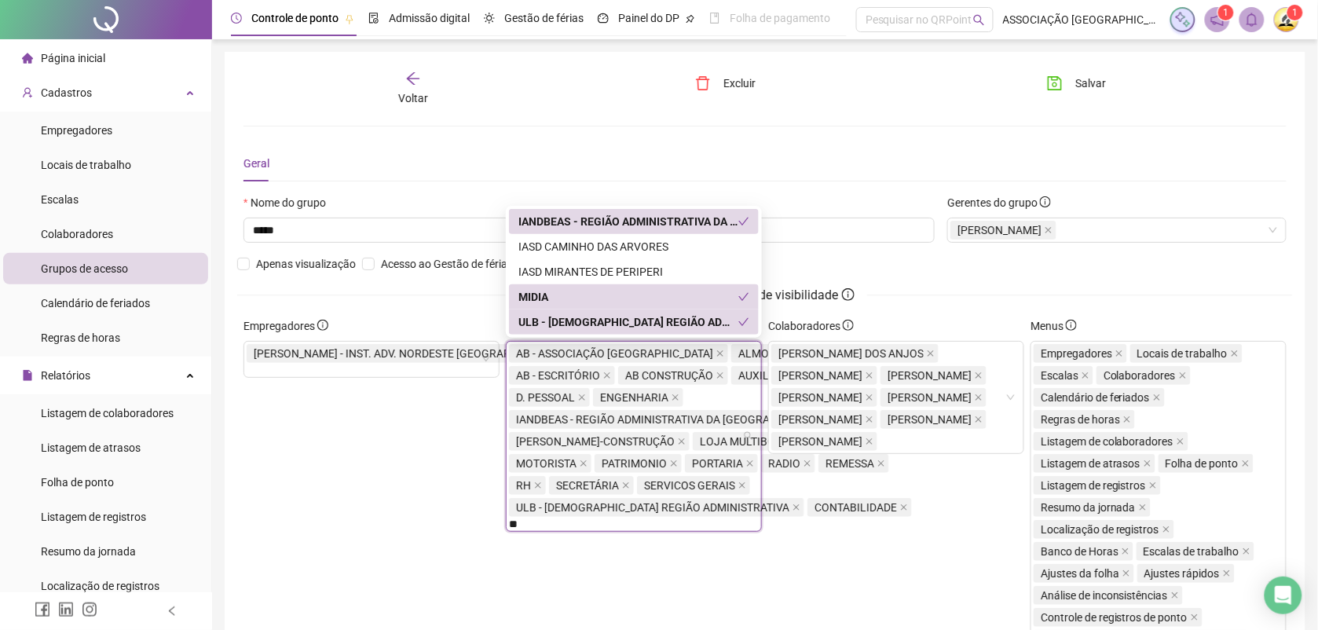
click at [560, 295] on div "MIDIA" at bounding box center [628, 296] width 220 height 17
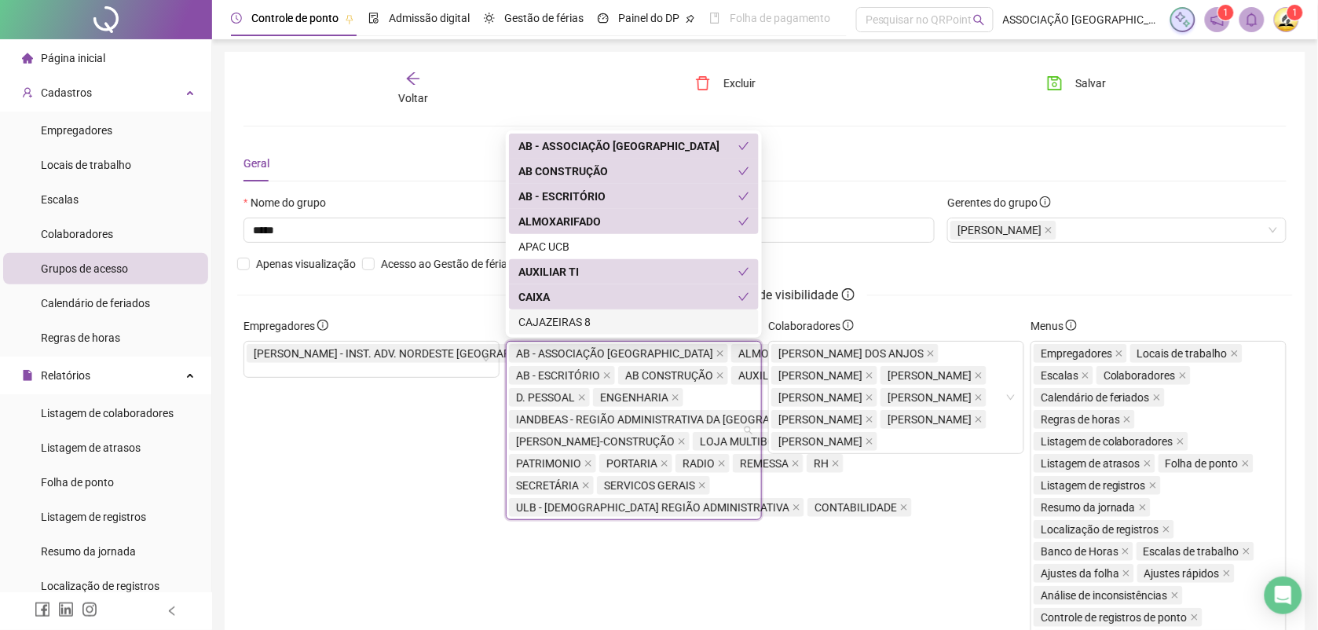
click at [829, 587] on div "Colaboradores [PERSON_NAME] DOS ANJOS [PERSON_NAME] [PERSON_NAME] [PERSON_NAME]" at bounding box center [896, 578] width 262 height 523
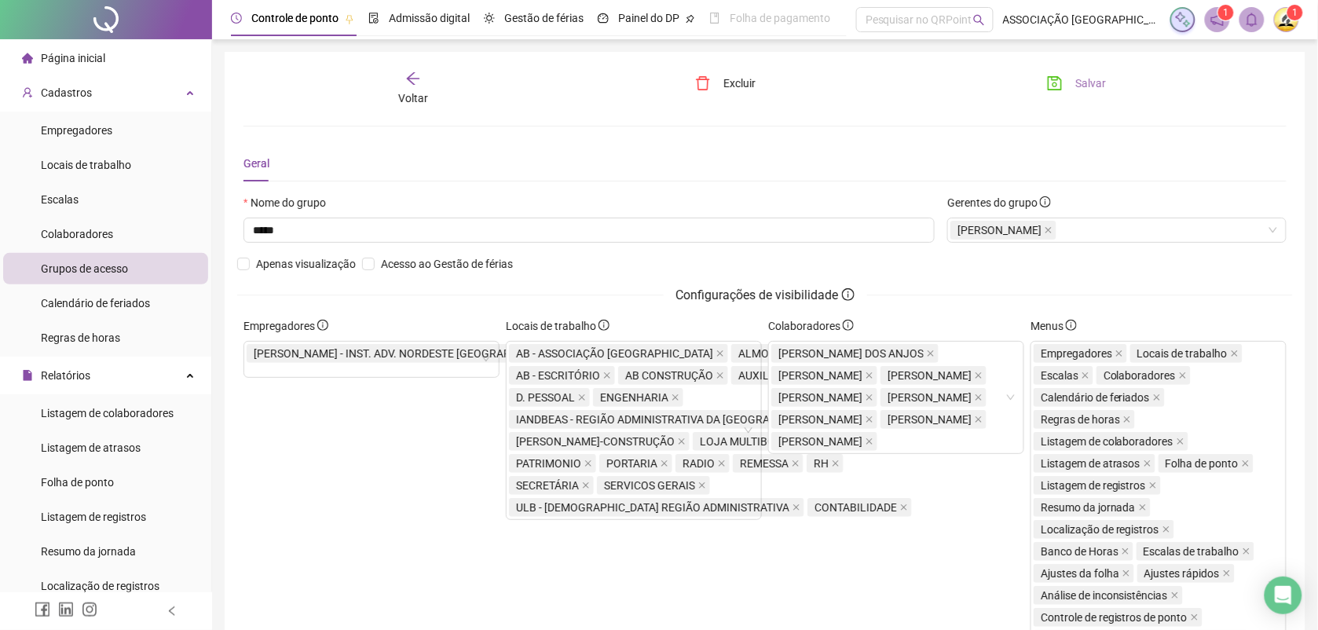
click at [1092, 87] on span "Salvar" at bounding box center [1090, 83] width 31 height 17
click at [721, 578] on div "Locais de trabalho AB - ASSOCIAÇÃO [GEOGRAPHIC_DATA] DA IASD ALMOXARIFADO AB - …" at bounding box center [634, 578] width 262 height 523
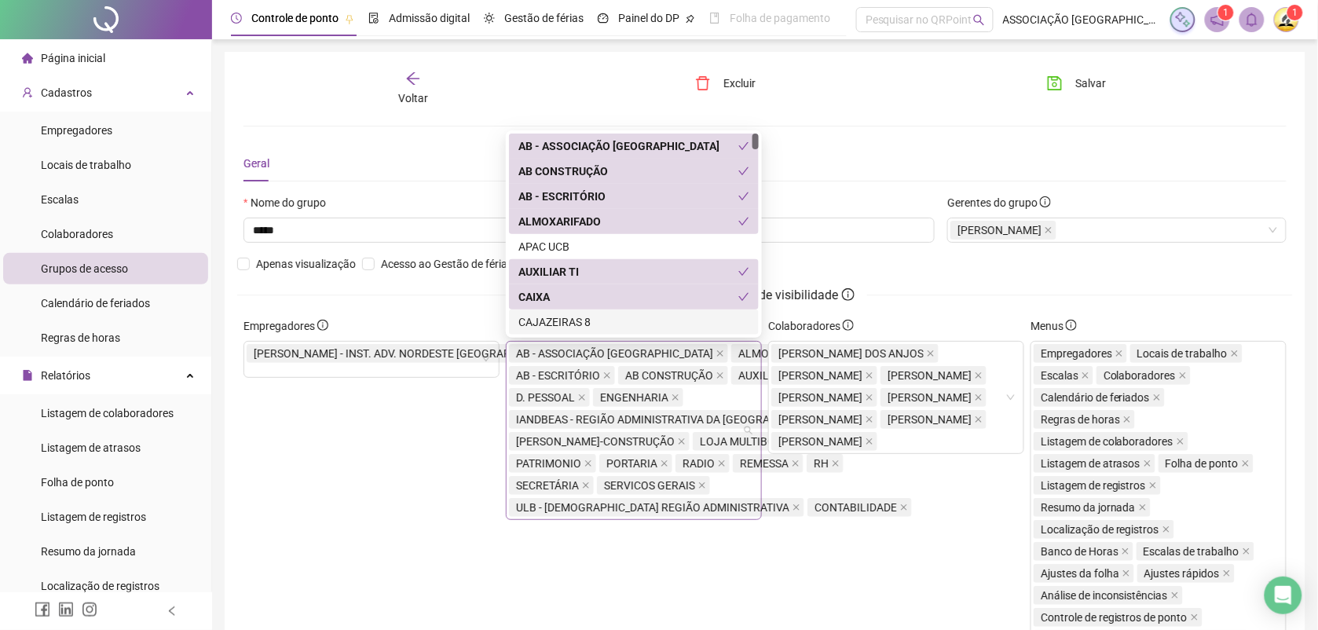
click at [747, 398] on div "AB - ASSOCIAÇÃO [GEOGRAPHIC_DATA] DA IASD ALMOXARIFADO AB - ESCRITÓRIO AB CONST…" at bounding box center [714, 430] width 410 height 176
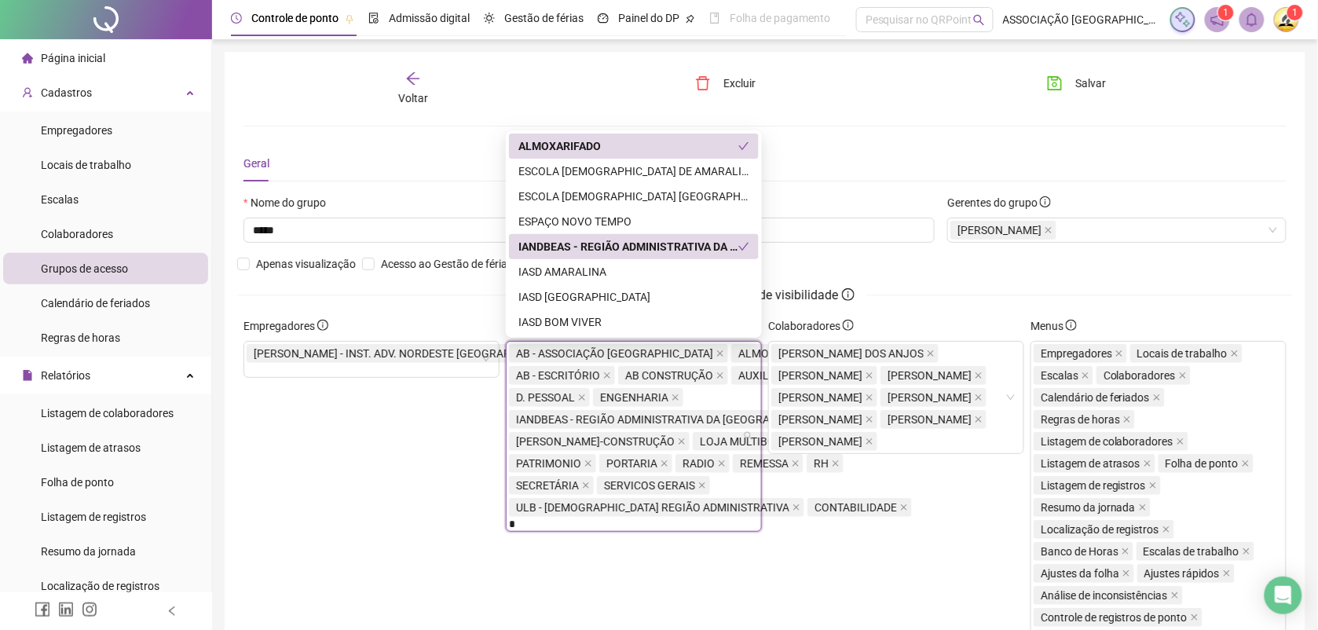
type input "**"
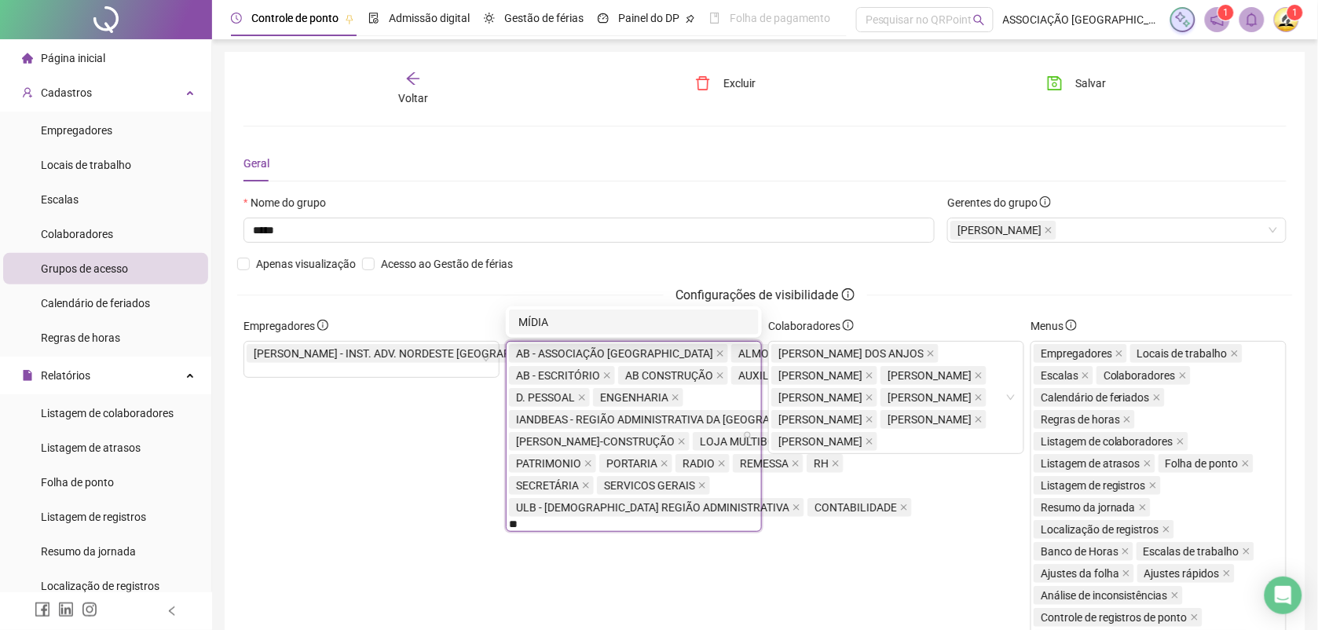
click at [543, 322] on div "MÍDIA" at bounding box center [633, 321] width 231 height 17
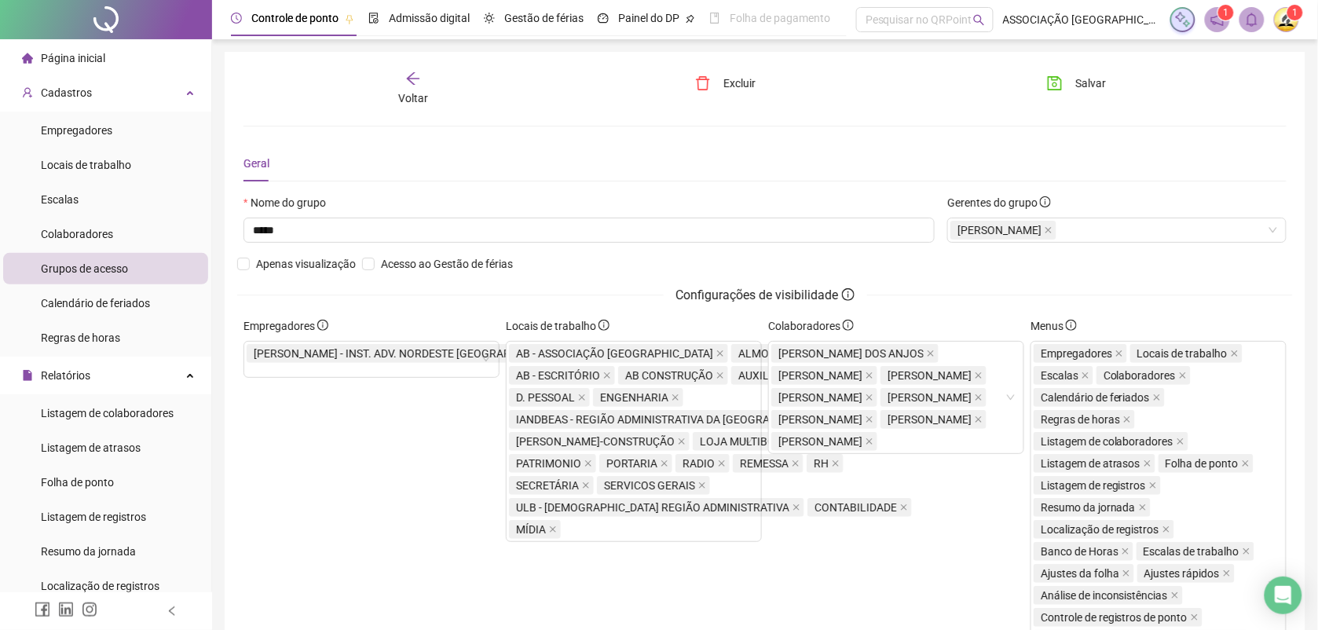
click at [791, 573] on div "Colaboradores [PERSON_NAME] DOS ANJOS [PERSON_NAME] [PERSON_NAME] [PERSON_NAME]" at bounding box center [896, 578] width 262 height 523
click at [1090, 72] on button "Salvar" at bounding box center [1076, 83] width 82 height 25
click at [1093, 77] on span "Salvar" at bounding box center [1090, 83] width 31 height 17
click at [79, 53] on span "Página inicial" at bounding box center [73, 58] width 64 height 13
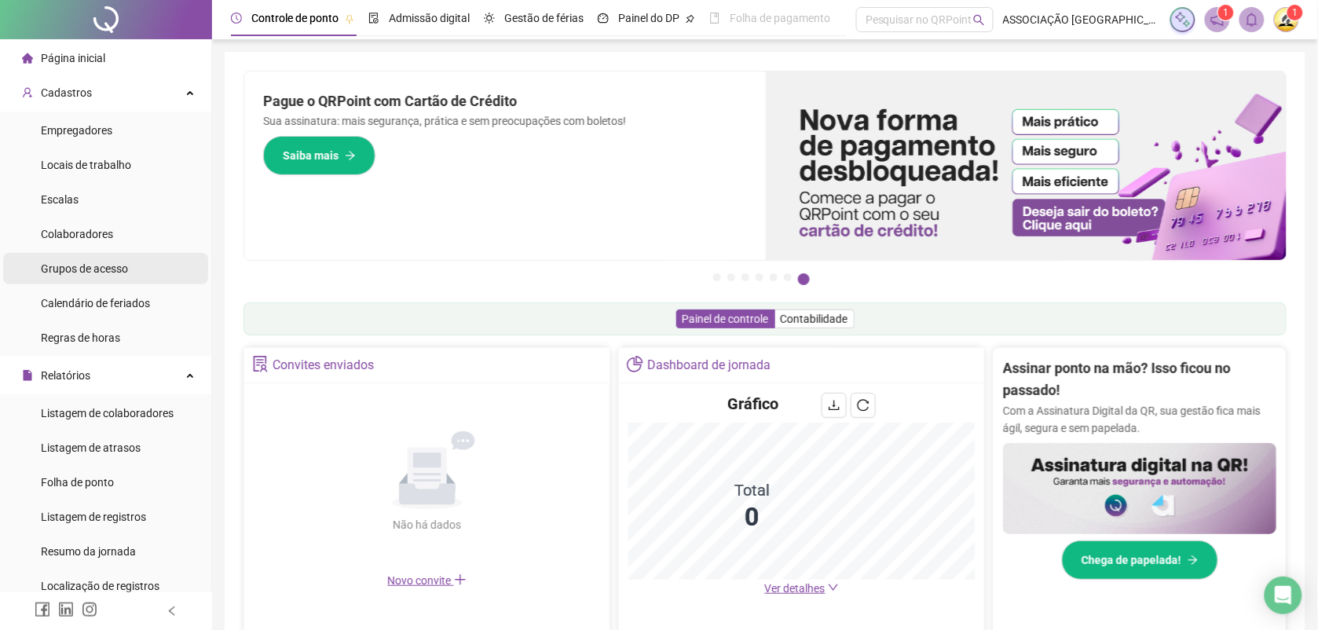
click at [95, 262] on span "Grupos de acesso" at bounding box center [84, 268] width 87 height 13
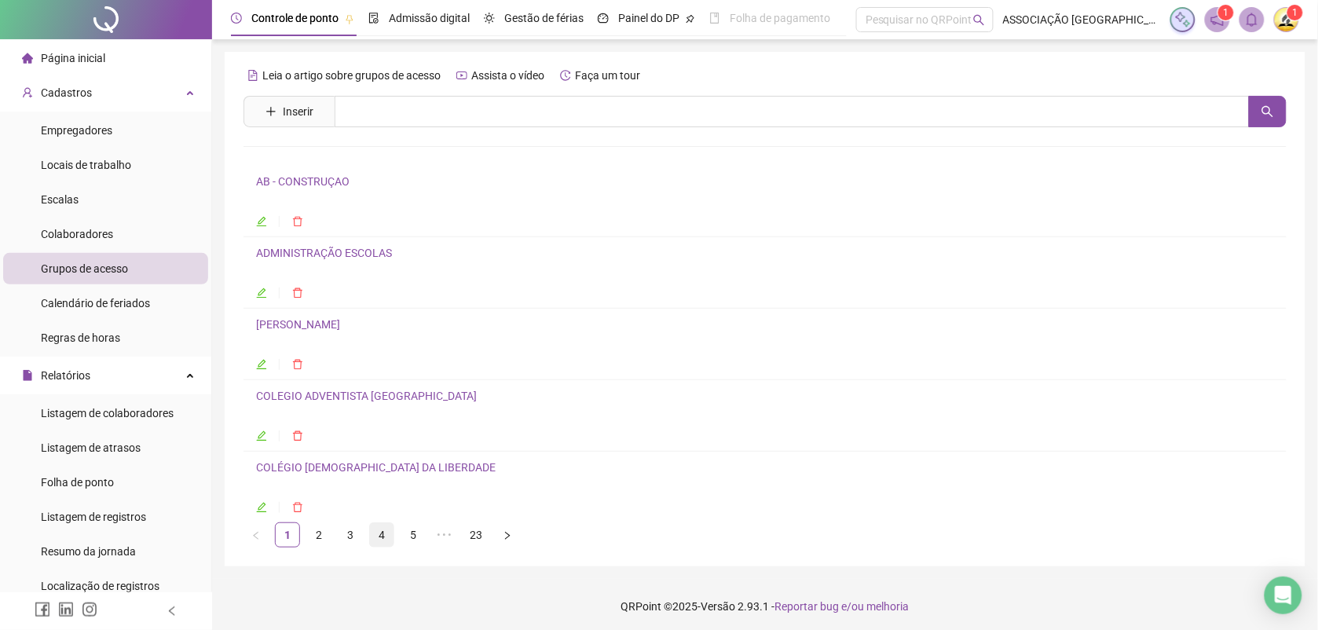
click at [382, 534] on link "4" at bounding box center [382, 535] width 24 height 24
click at [277, 323] on link "GERAL" at bounding box center [273, 324] width 35 height 13
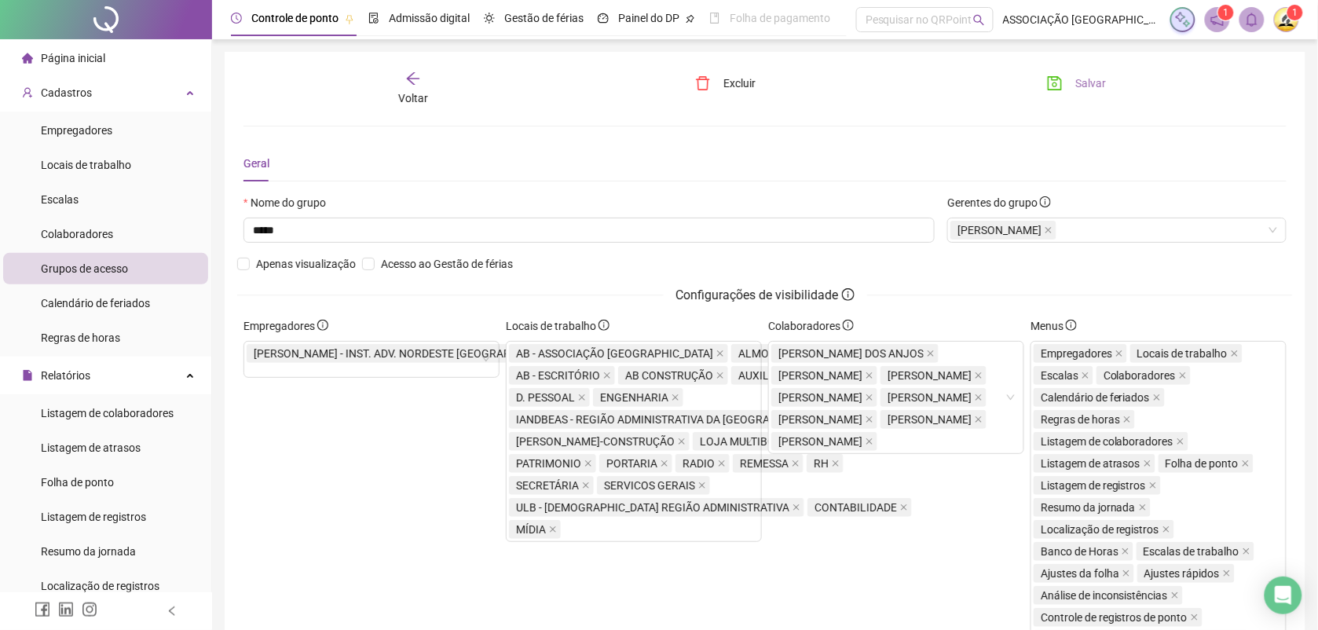
click at [1081, 77] on span "Salvar" at bounding box center [1090, 83] width 31 height 17
click at [1081, 76] on span "Salvar" at bounding box center [1090, 83] width 31 height 17
click at [1089, 79] on span "Salvar" at bounding box center [1090, 83] width 31 height 17
